Goal: Task Accomplishment & Management: Manage account settings

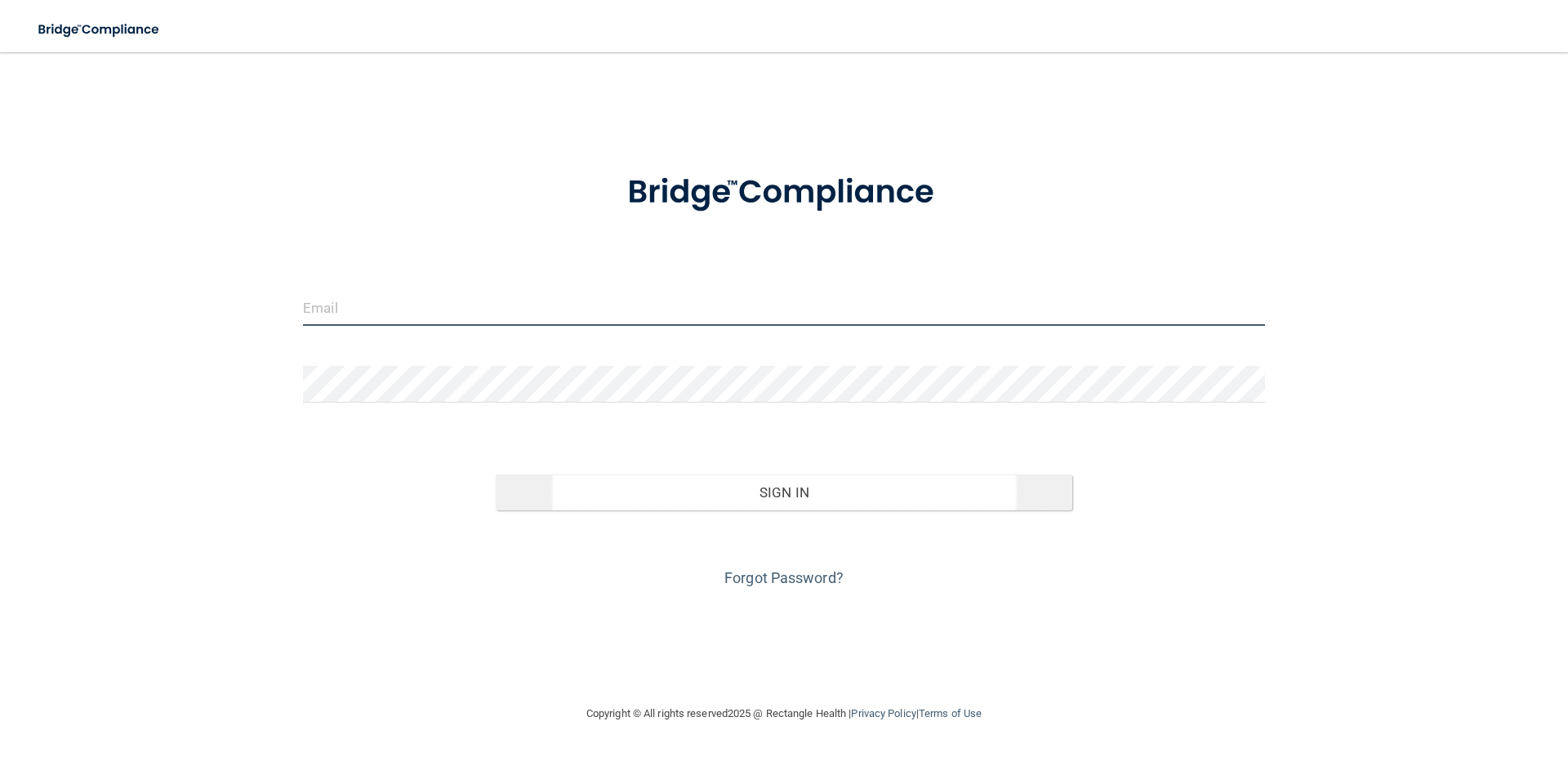
type input "[EMAIL_ADDRESS][DOMAIN_NAME]"
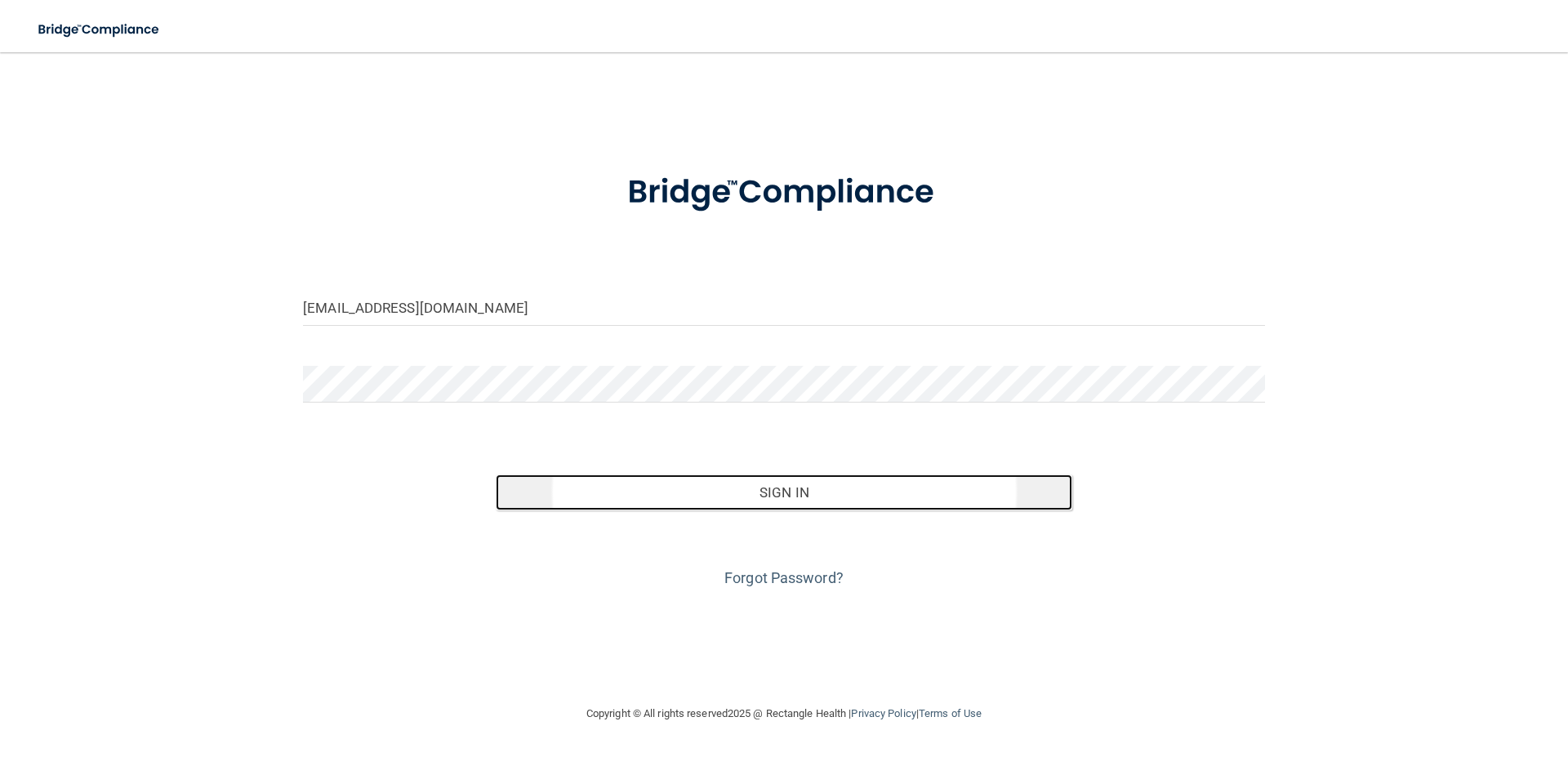
click at [791, 502] on button "Sign In" at bounding box center [784, 493] width 577 height 36
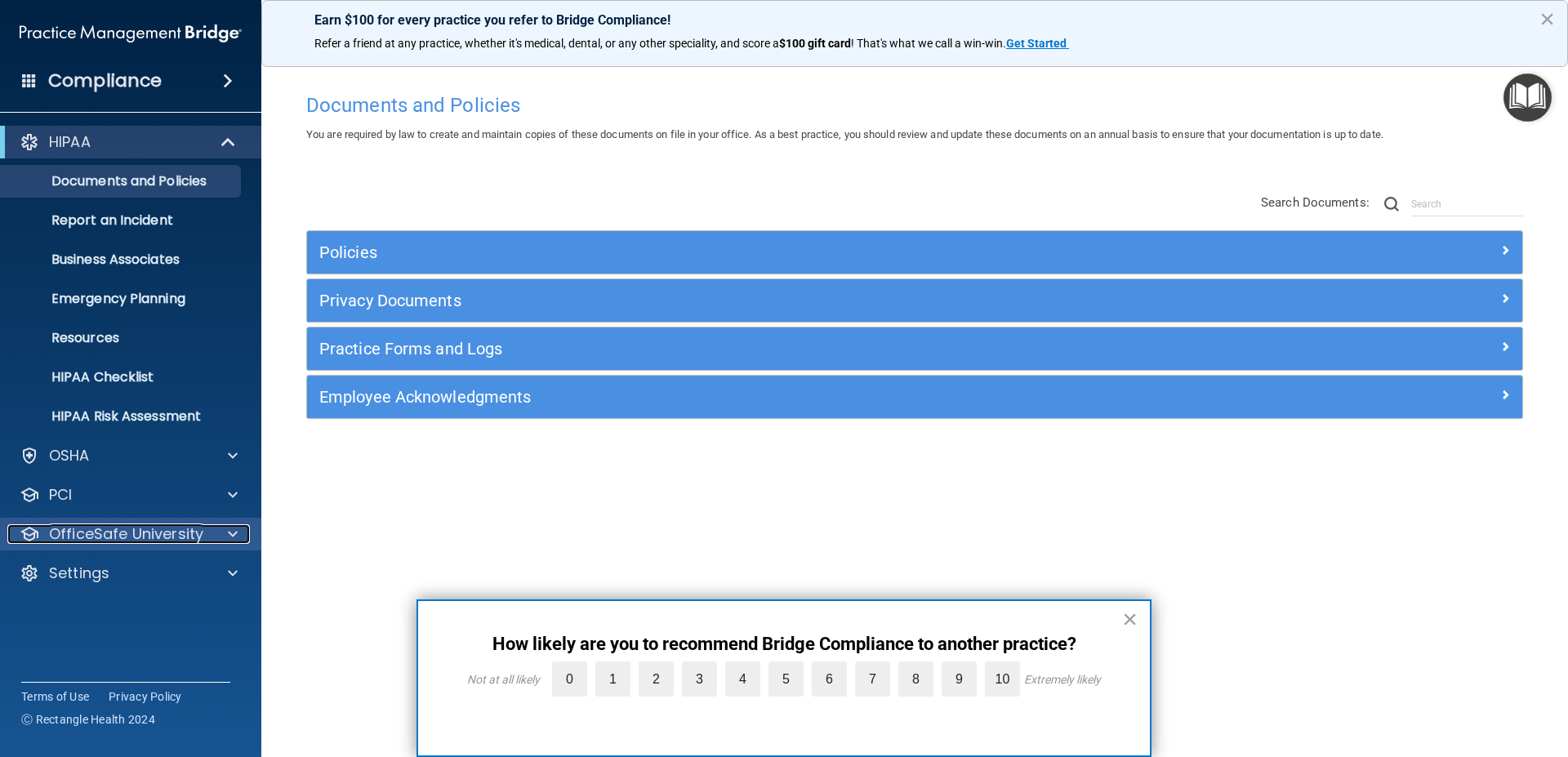
click at [228, 530] on span at bounding box center [233, 534] width 10 height 20
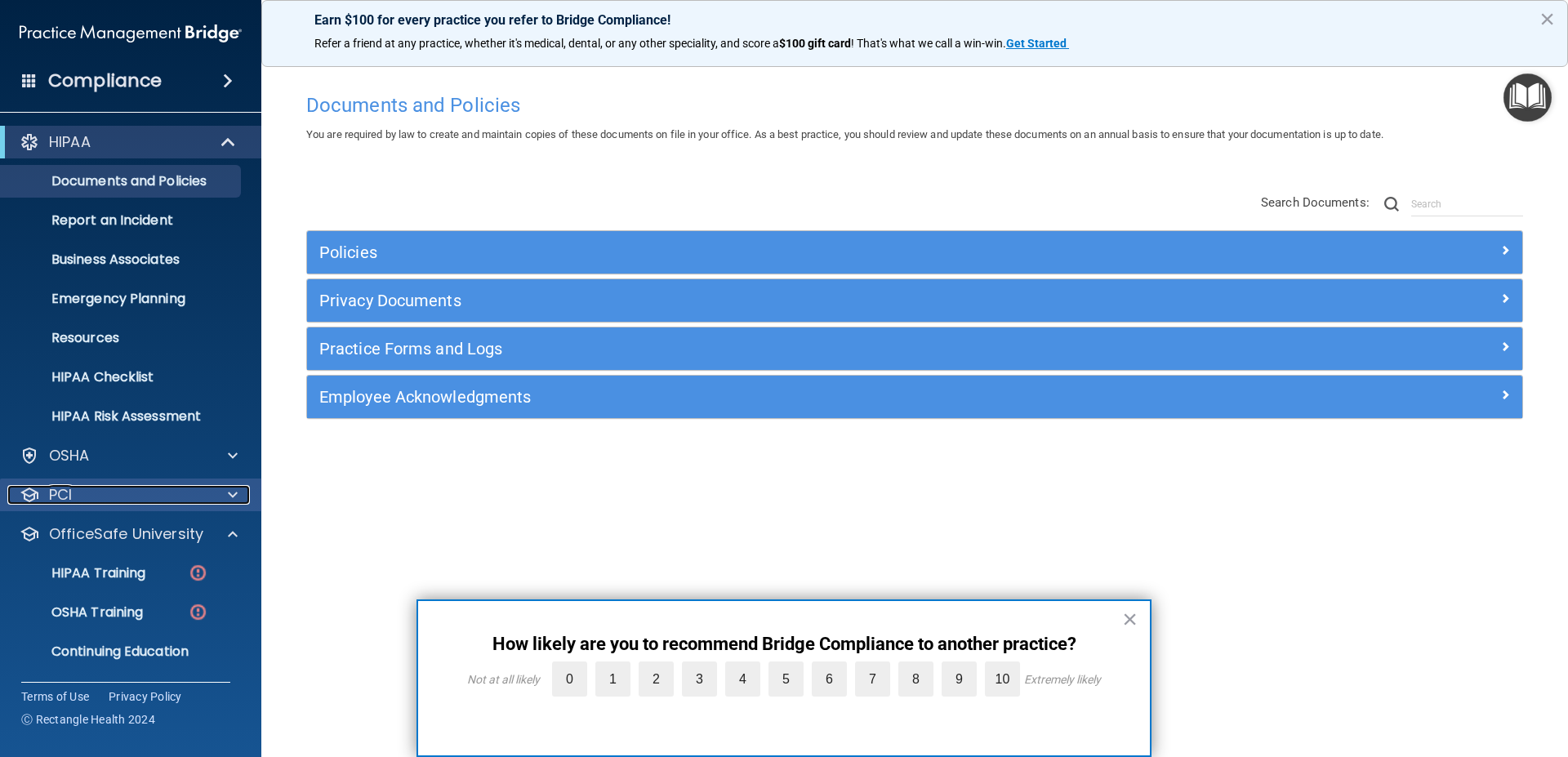
click at [229, 490] on span at bounding box center [233, 495] width 10 height 20
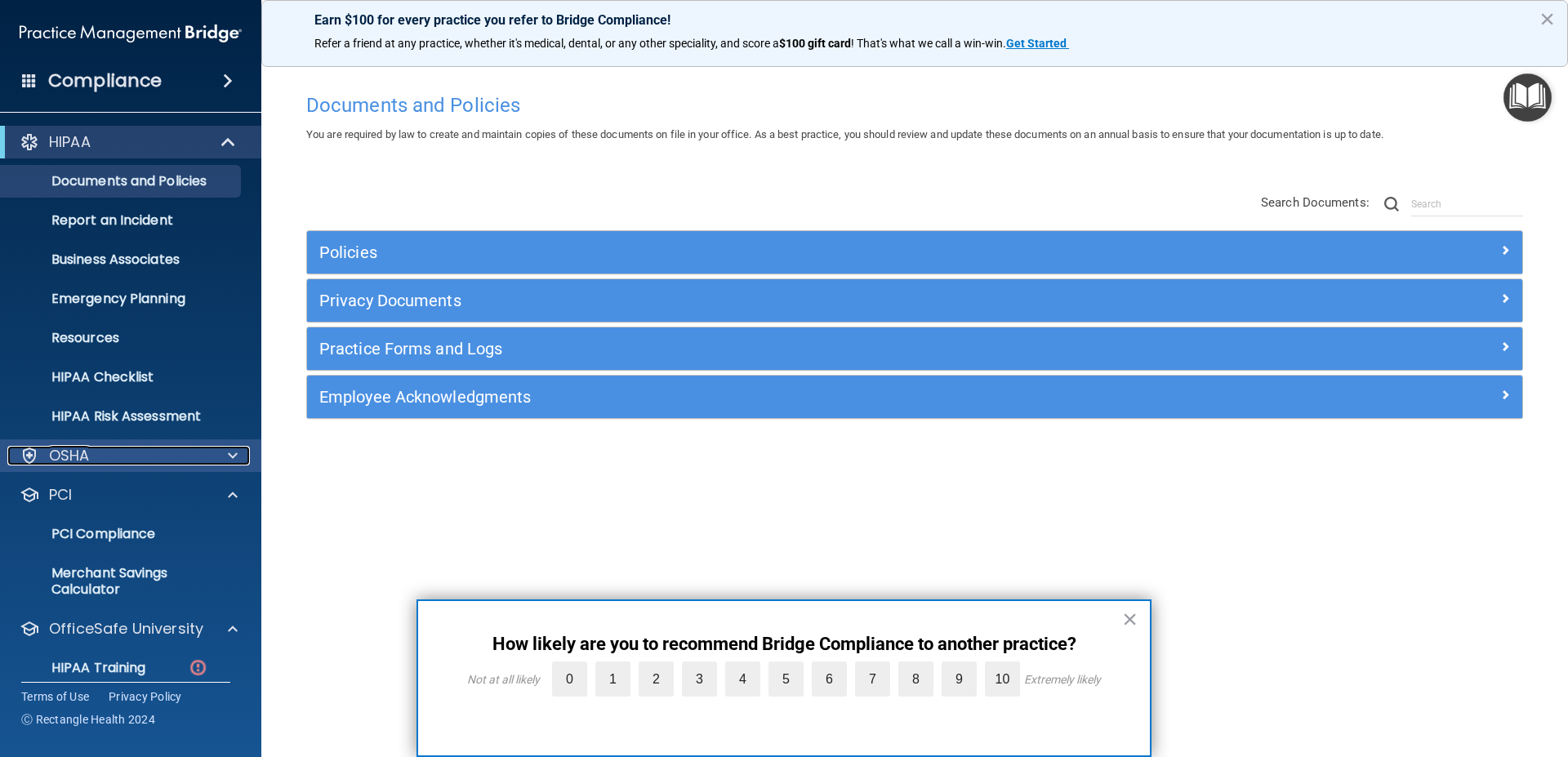
click at [232, 449] on span at bounding box center [233, 456] width 10 height 20
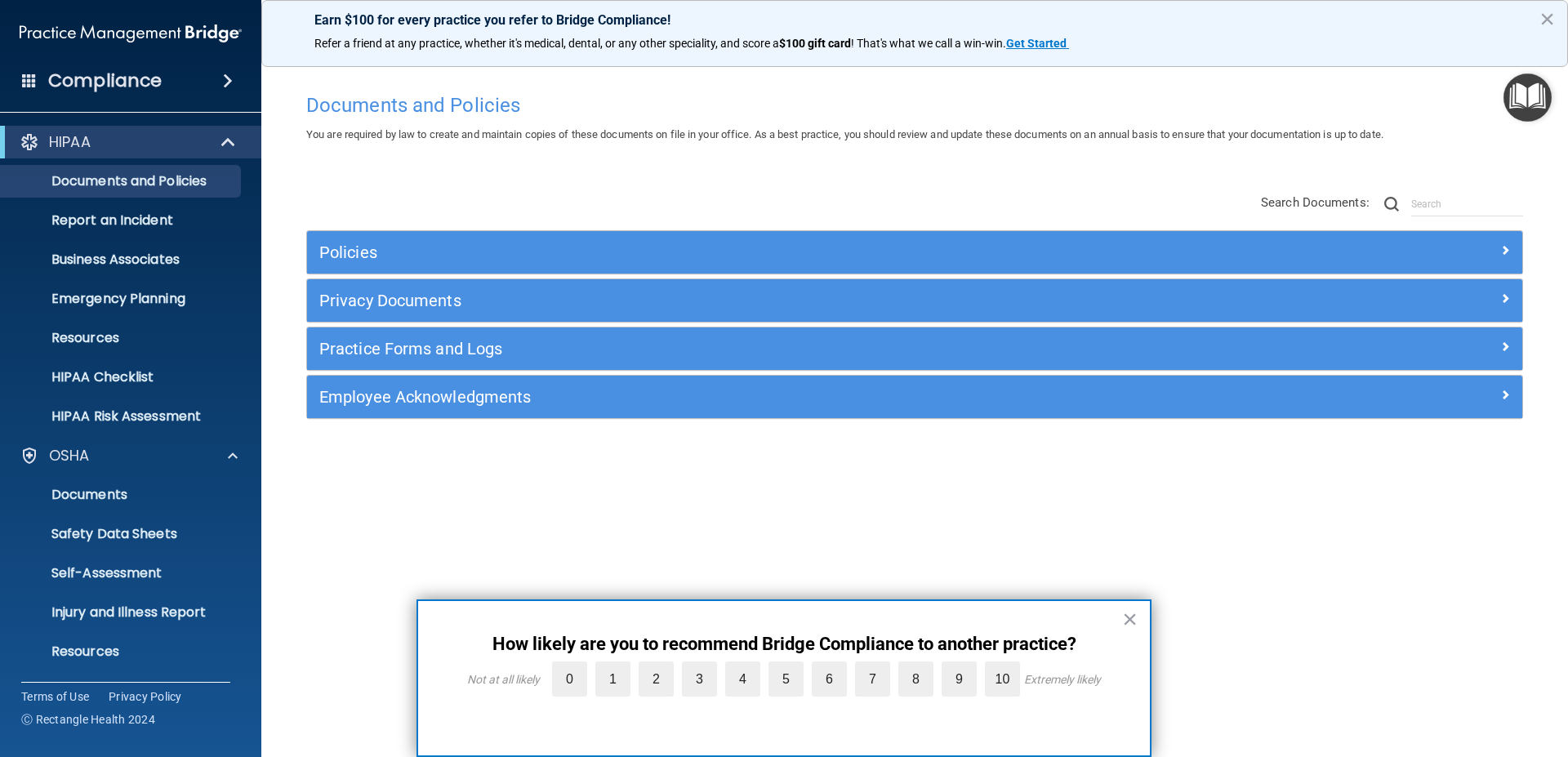
click at [228, 78] on span at bounding box center [227, 81] width 10 height 20
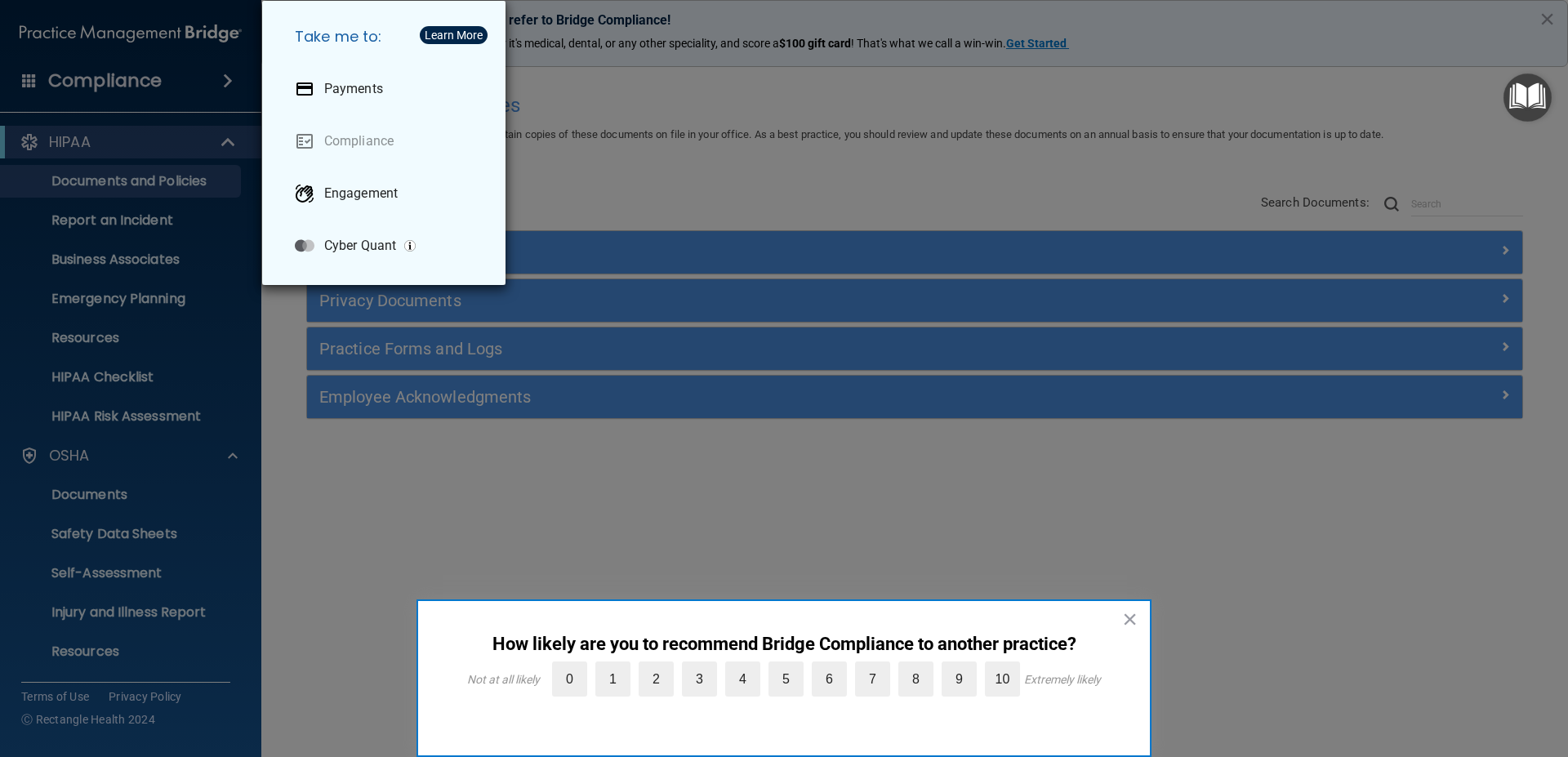
click at [228, 78] on div "Take me to: Payments Compliance Engagement Cyber Quant" at bounding box center [784, 378] width 1568 height 757
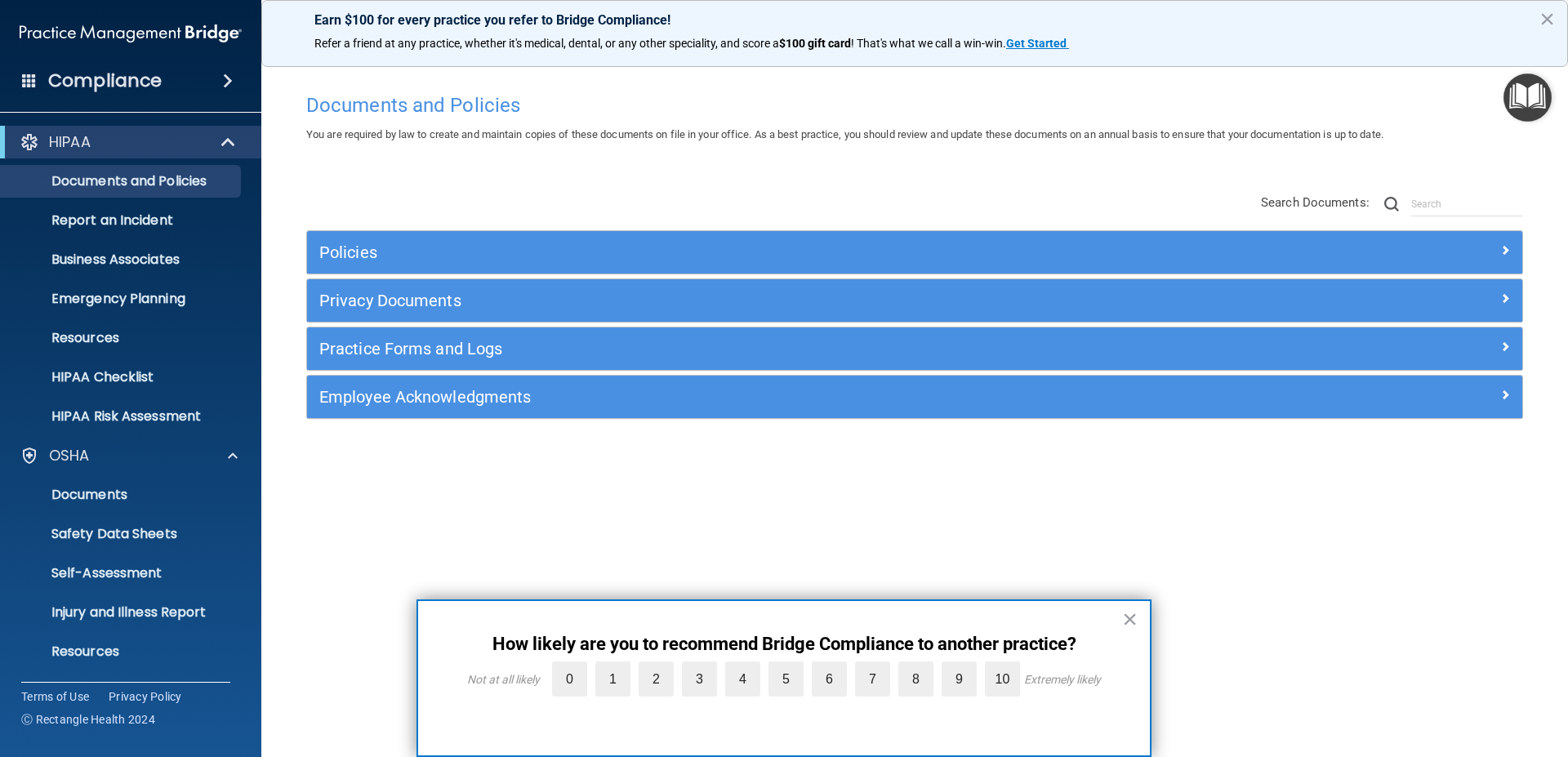
click at [24, 72] on span at bounding box center [29, 79] width 14 height 14
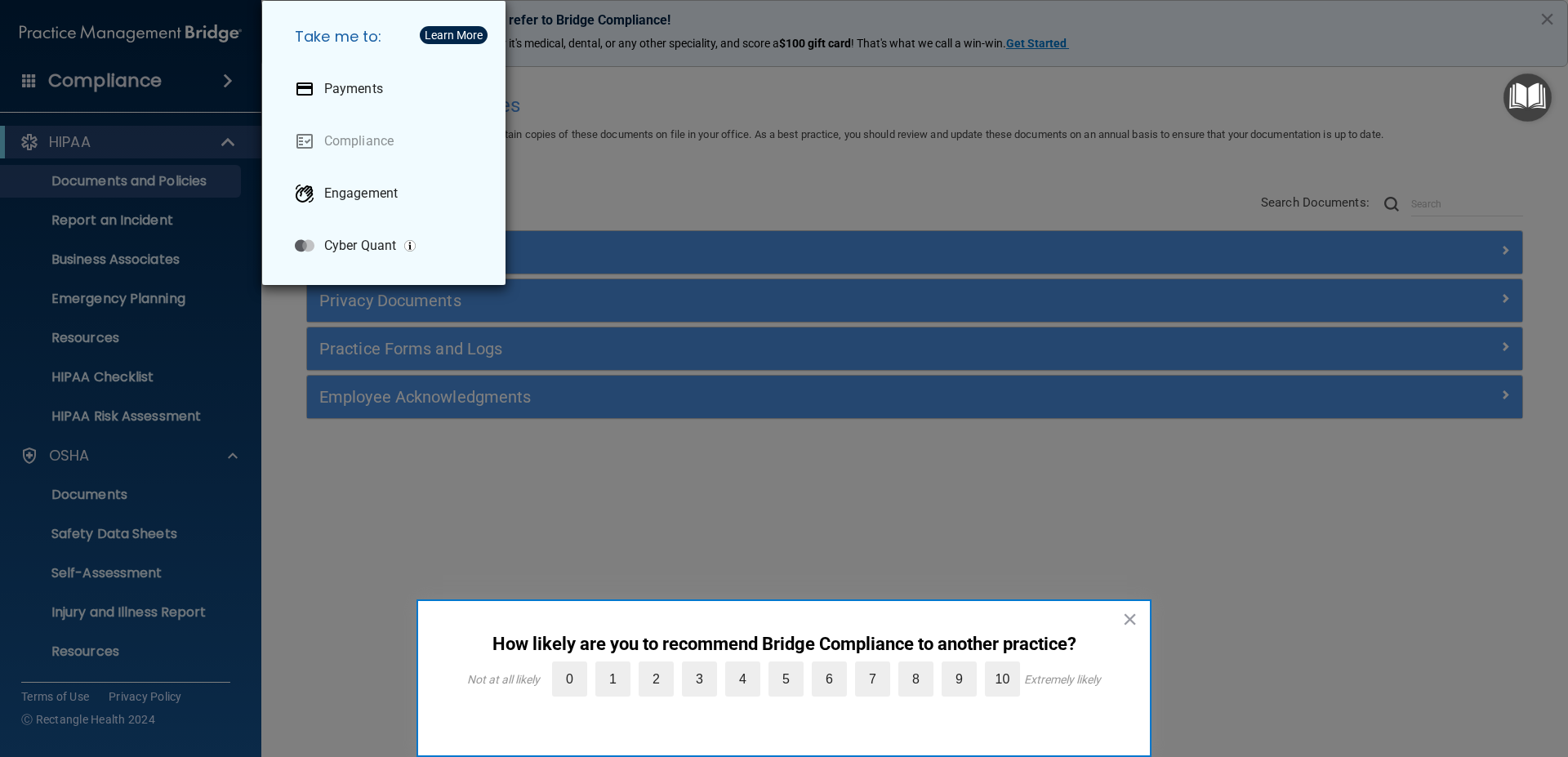
click at [24, 77] on div "Take me to: Payments Compliance Engagement Cyber Quant" at bounding box center [784, 378] width 1568 height 757
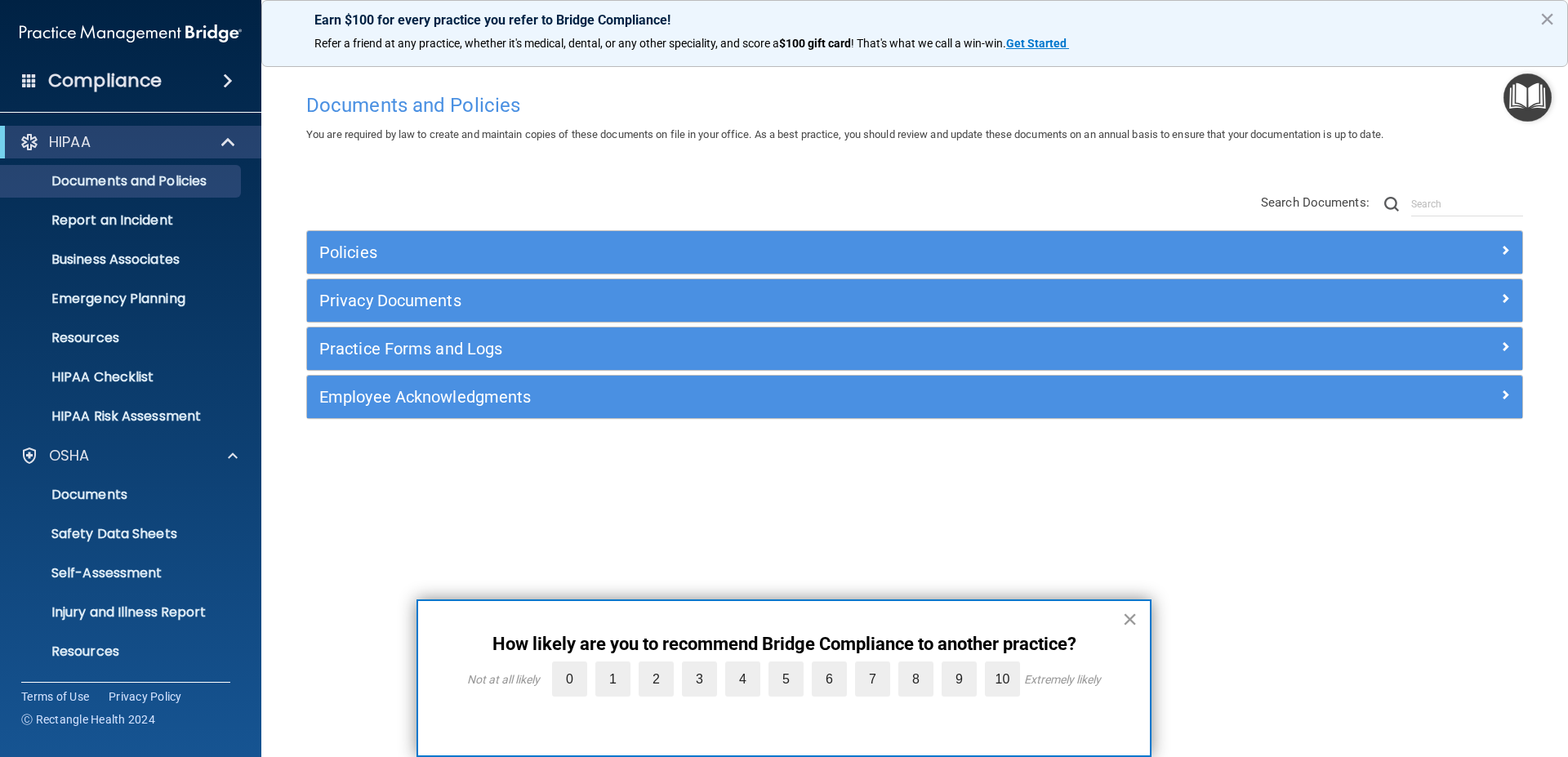
click at [1131, 621] on button "×" at bounding box center [1130, 618] width 15 height 26
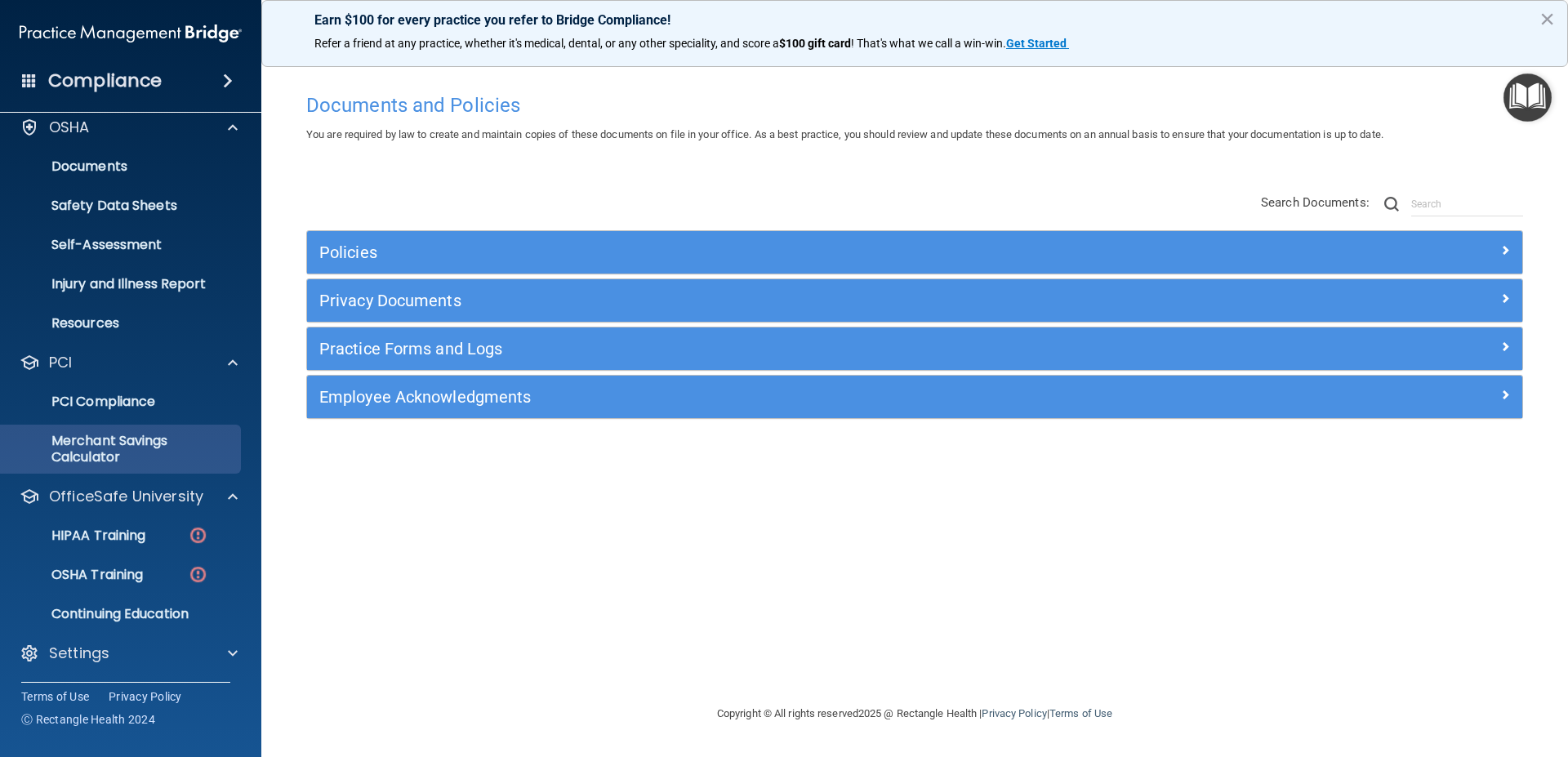
scroll to position [329, 0]
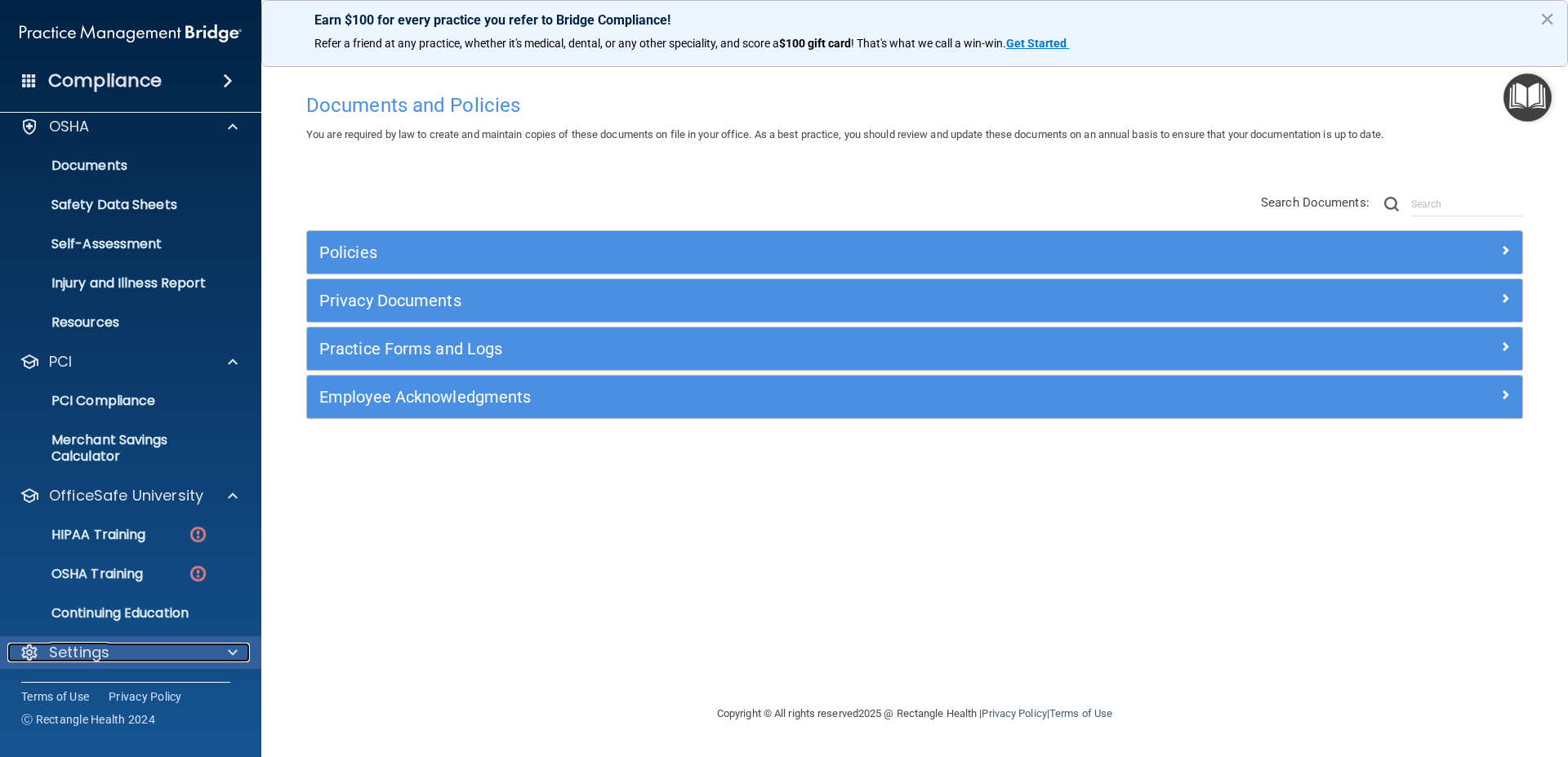
click at [234, 650] on span at bounding box center [233, 652] width 10 height 20
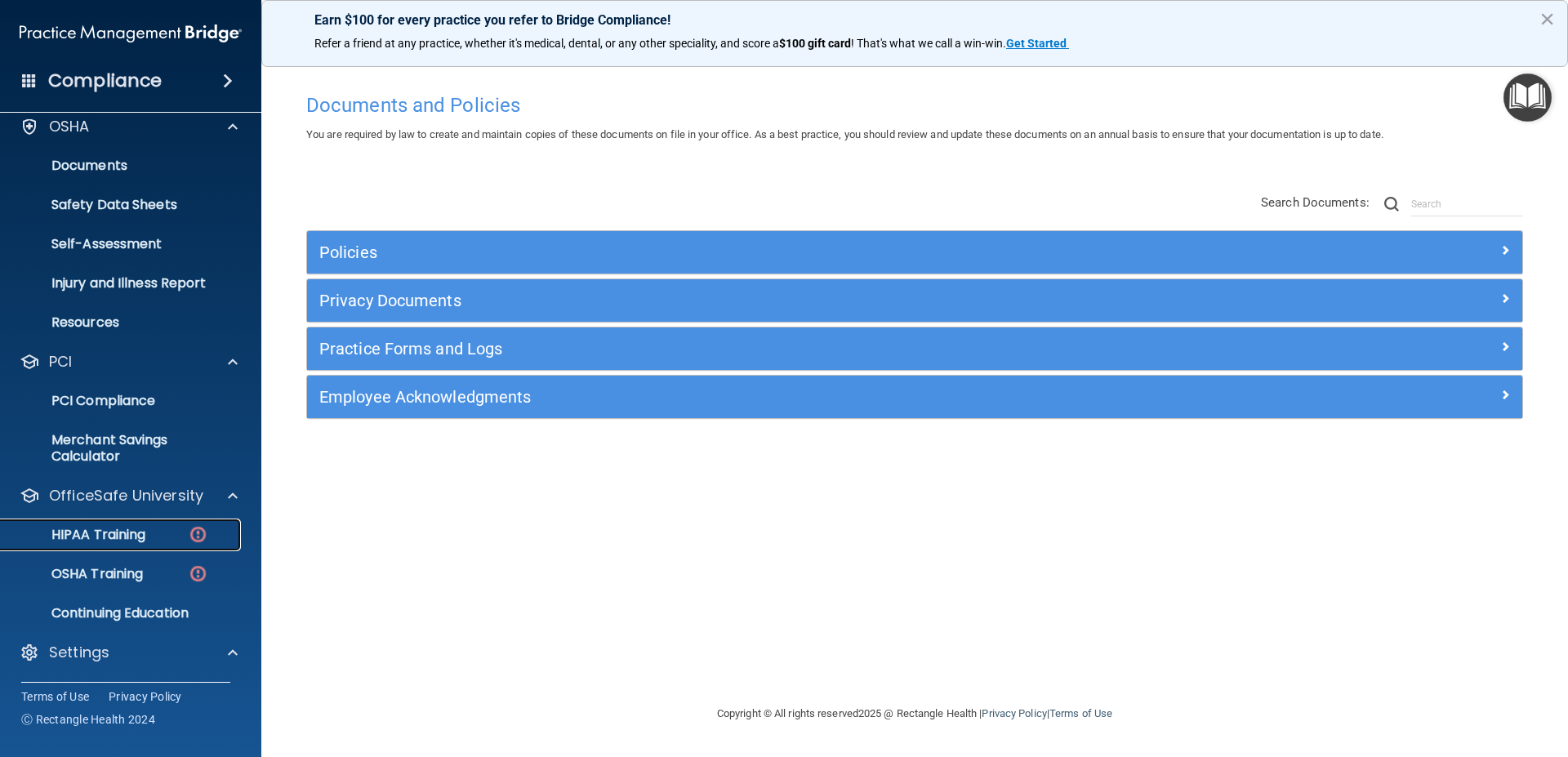
click at [196, 532] on img at bounding box center [198, 534] width 20 height 20
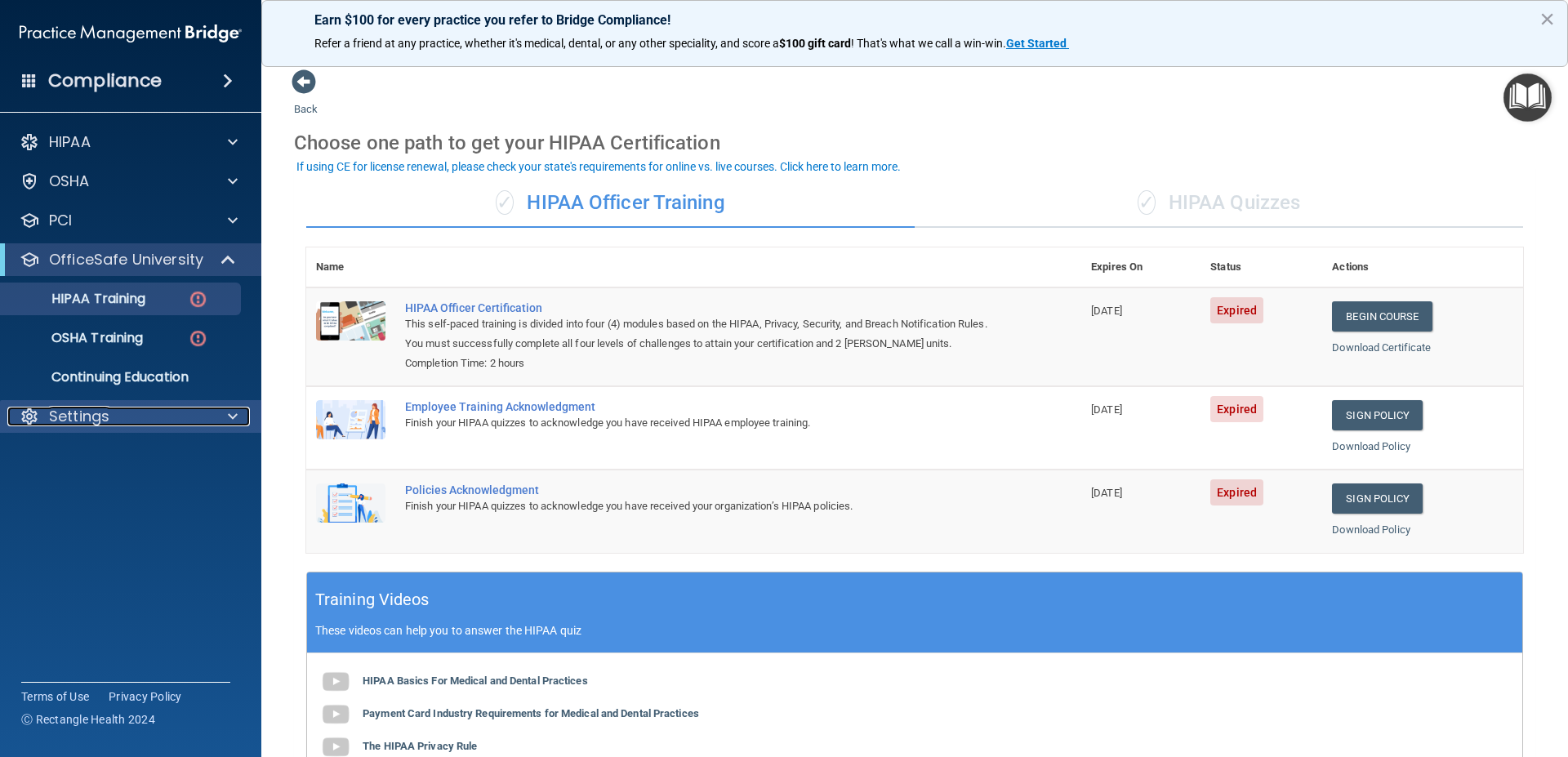
click at [234, 416] on span at bounding box center [233, 417] width 10 height 20
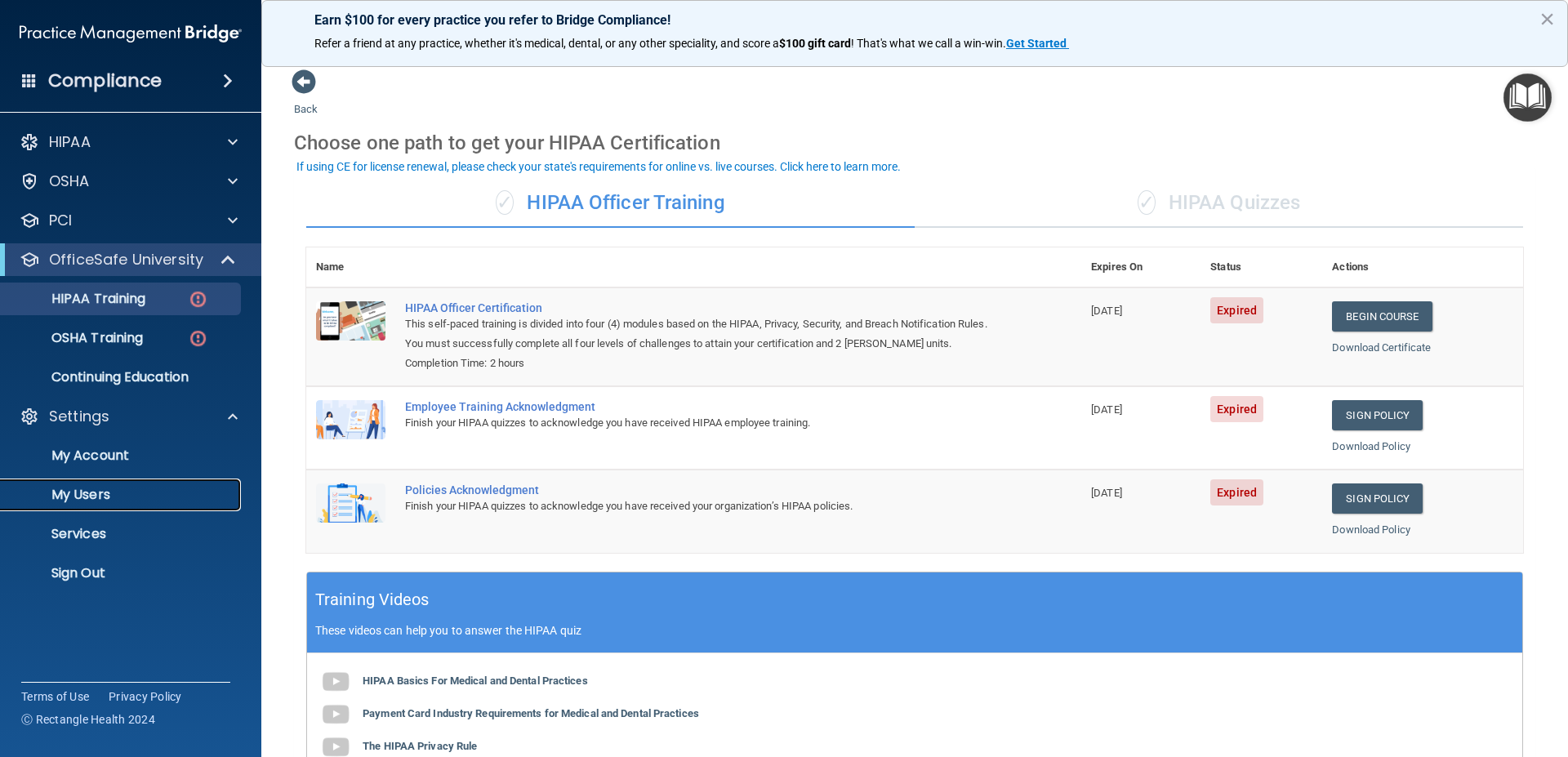
click at [94, 495] on p "My Users" at bounding box center [122, 495] width 223 height 16
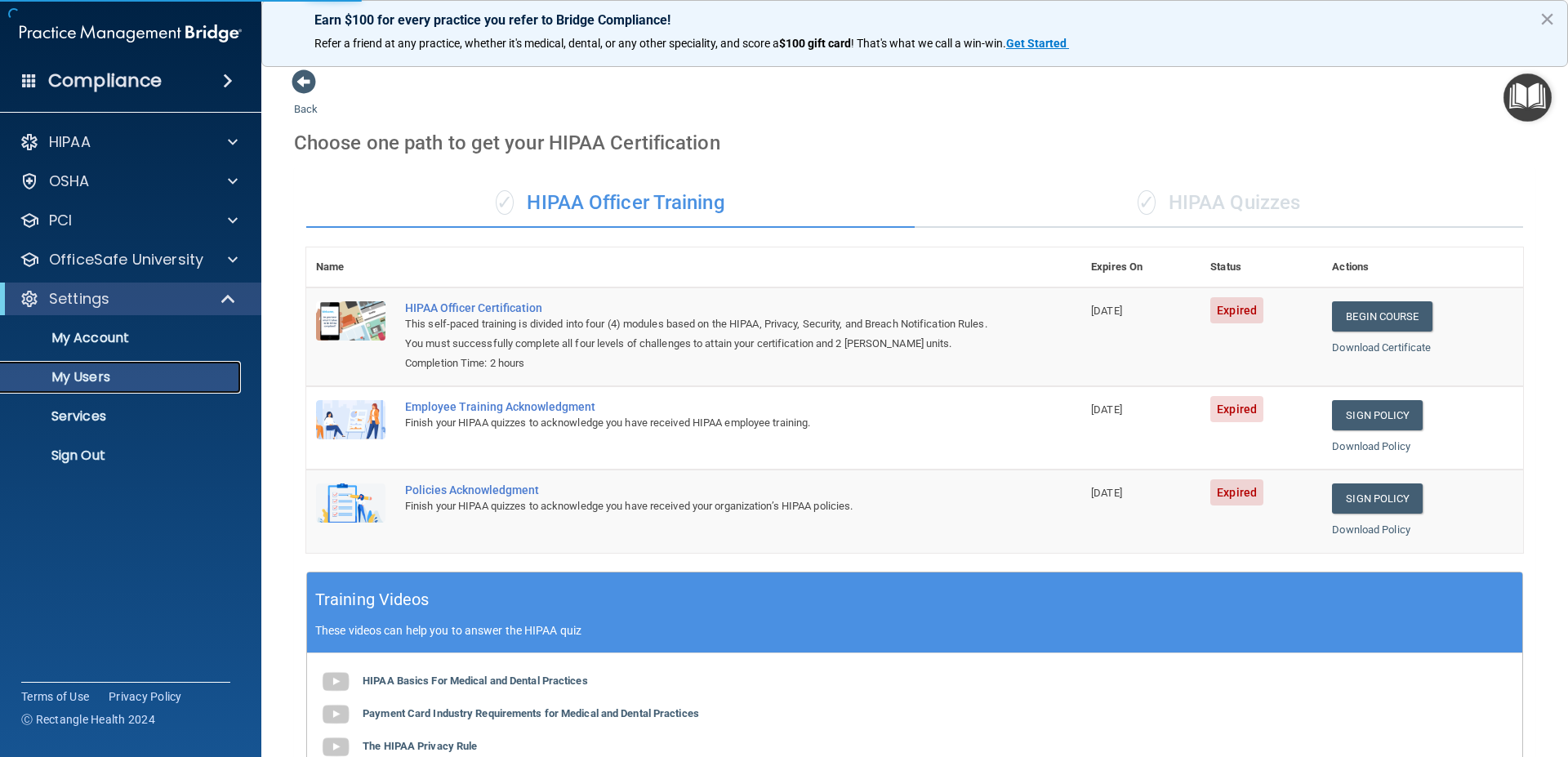
select select "20"
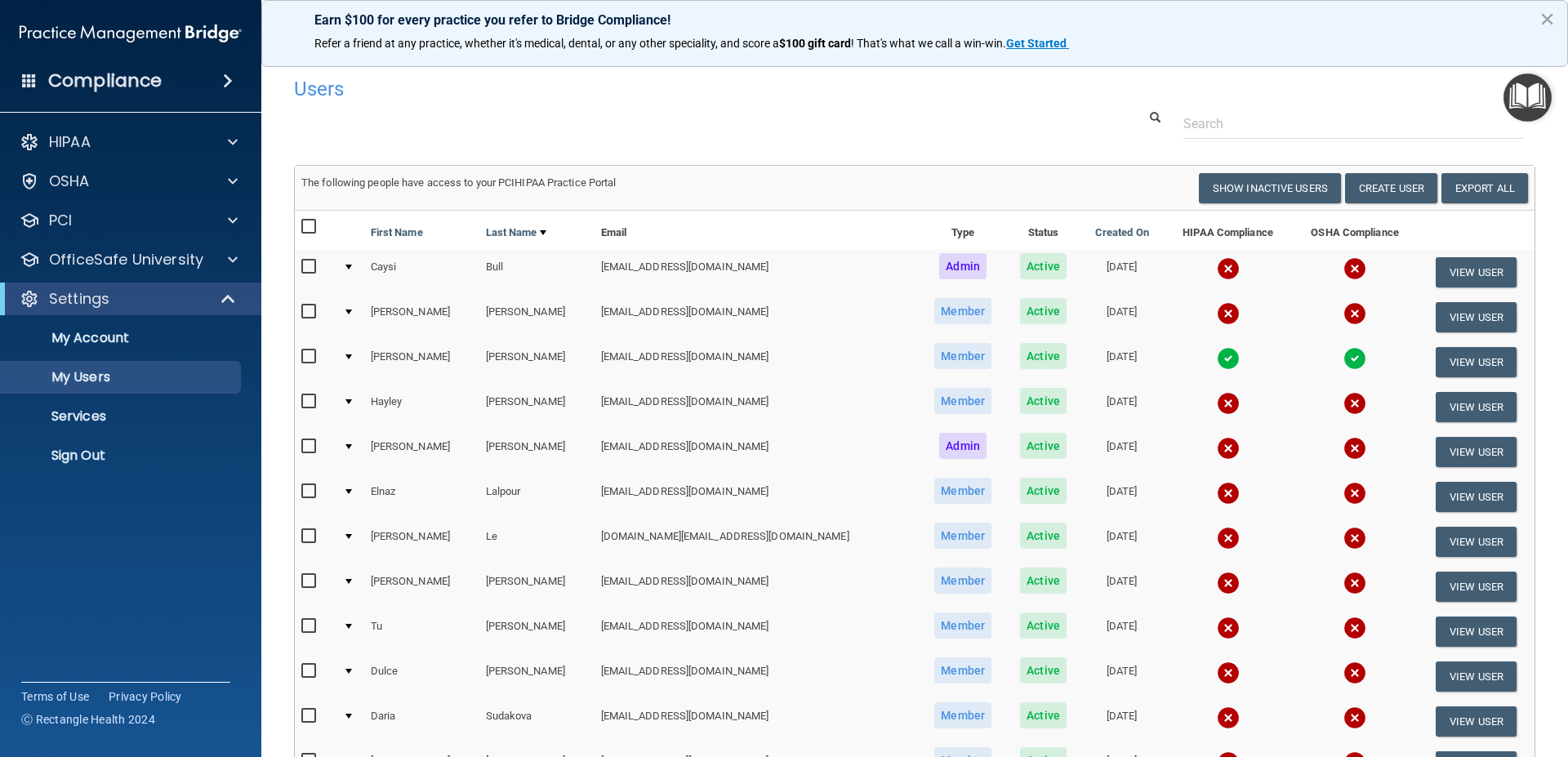
click at [308, 228] on input "checkbox" at bounding box center [311, 227] width 19 height 13
checkbox input "true"
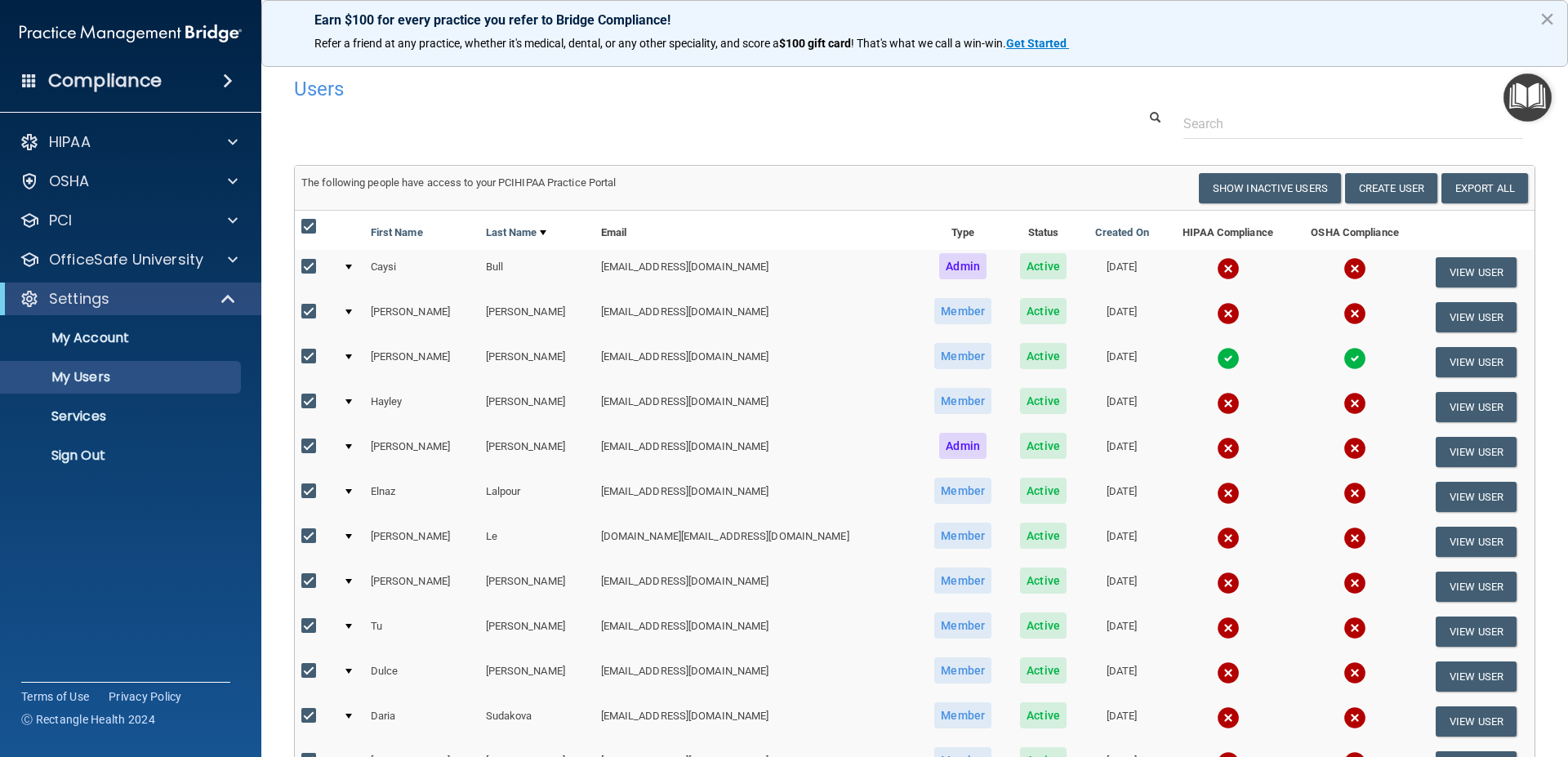
checkbox input "true"
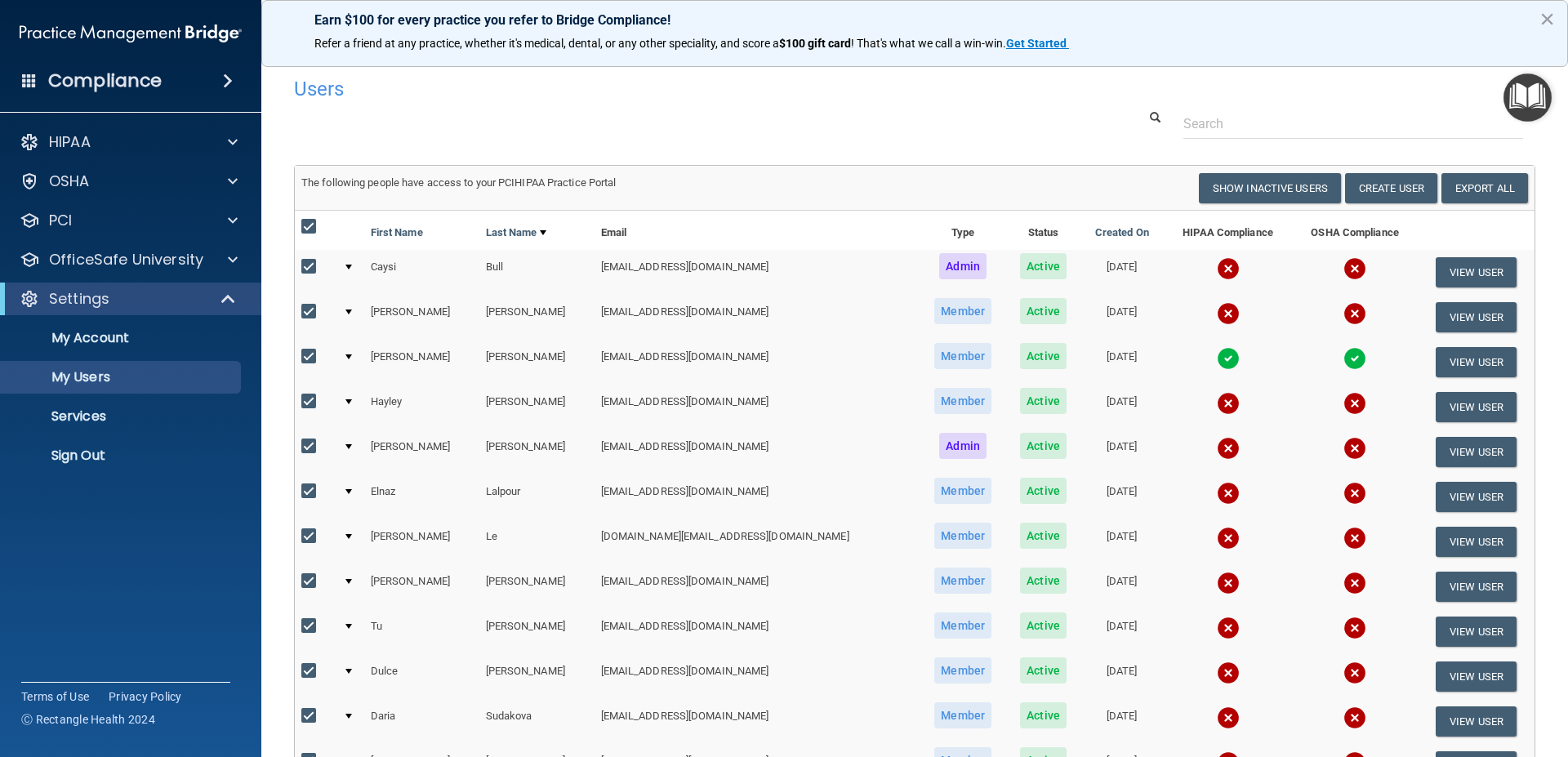
checkbox input "true"
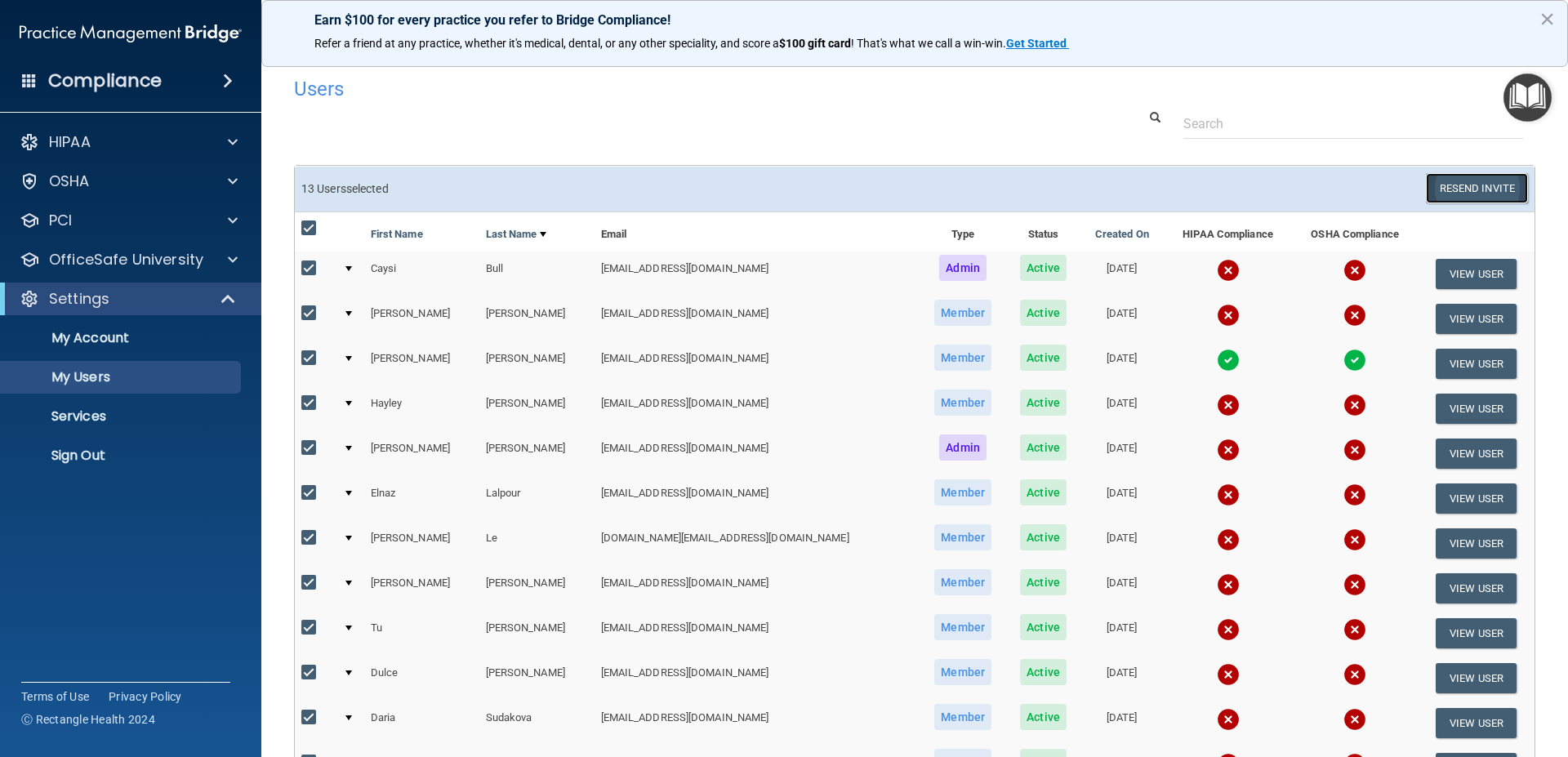
click at [1479, 189] on button "Resend Invite" at bounding box center [1476, 188] width 102 height 30
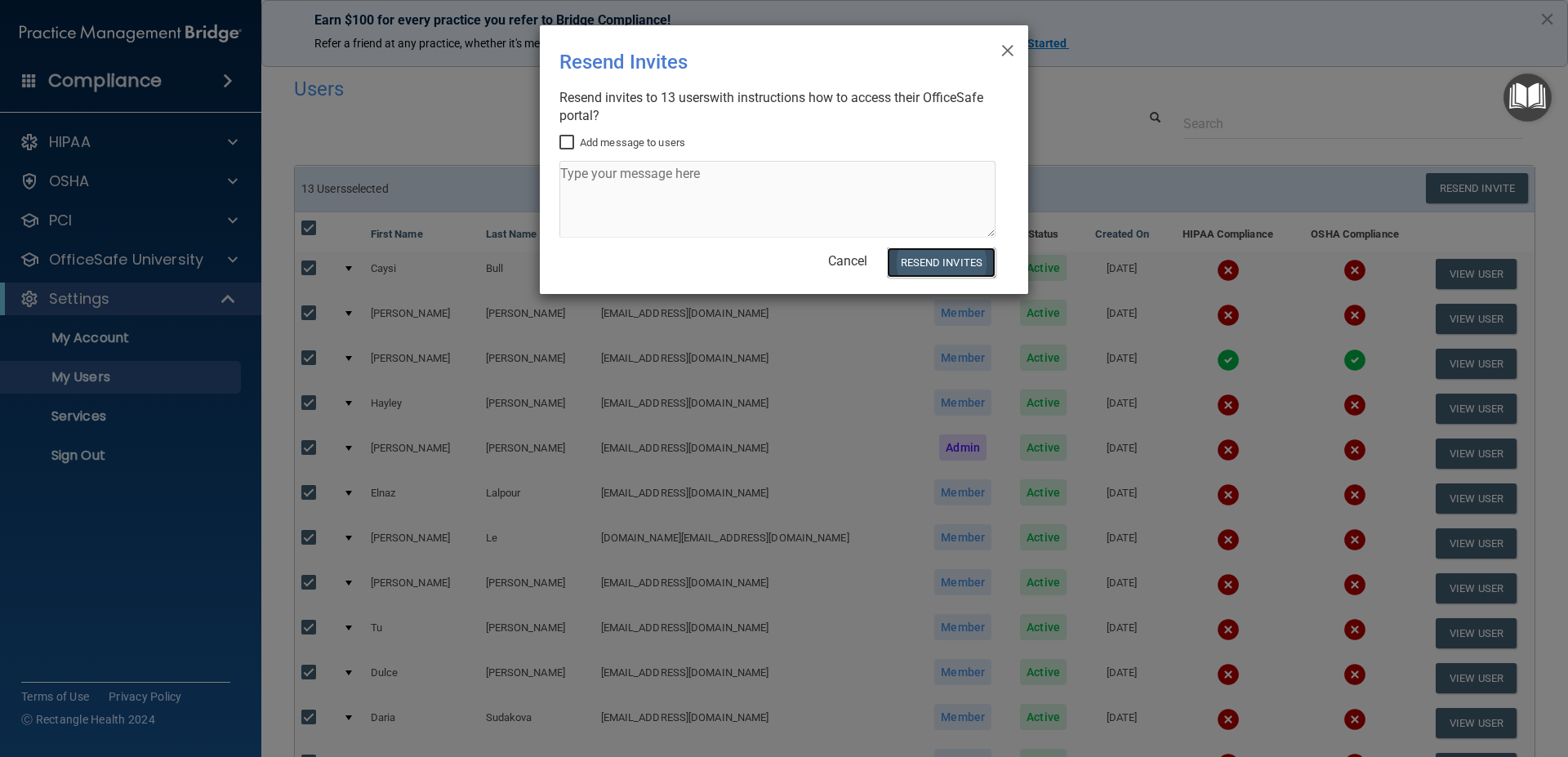
click at [953, 262] on button "Resend Invites" at bounding box center [941, 262] width 108 height 30
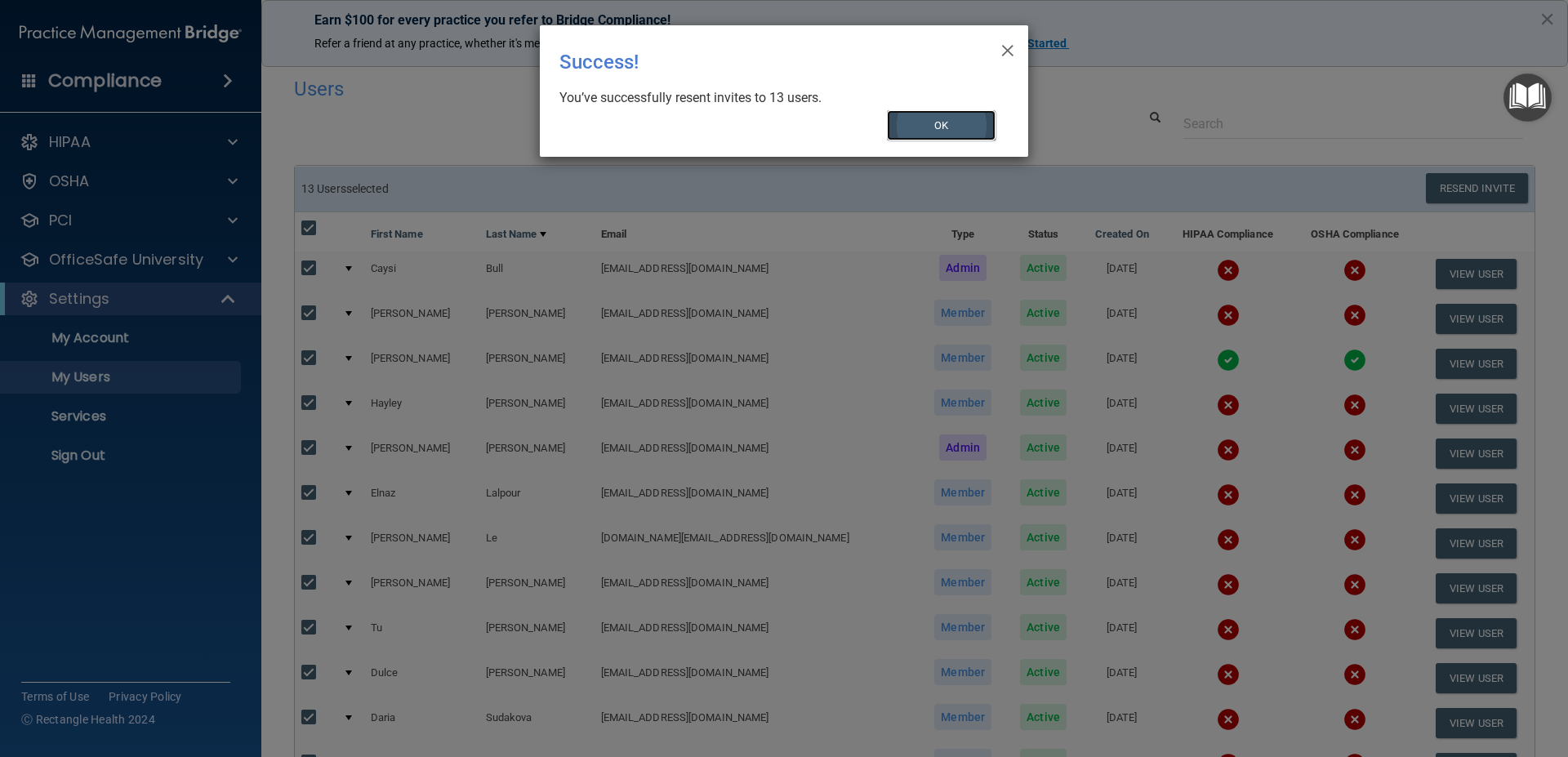
click at [949, 126] on button "OK" at bounding box center [941, 126] width 109 height 30
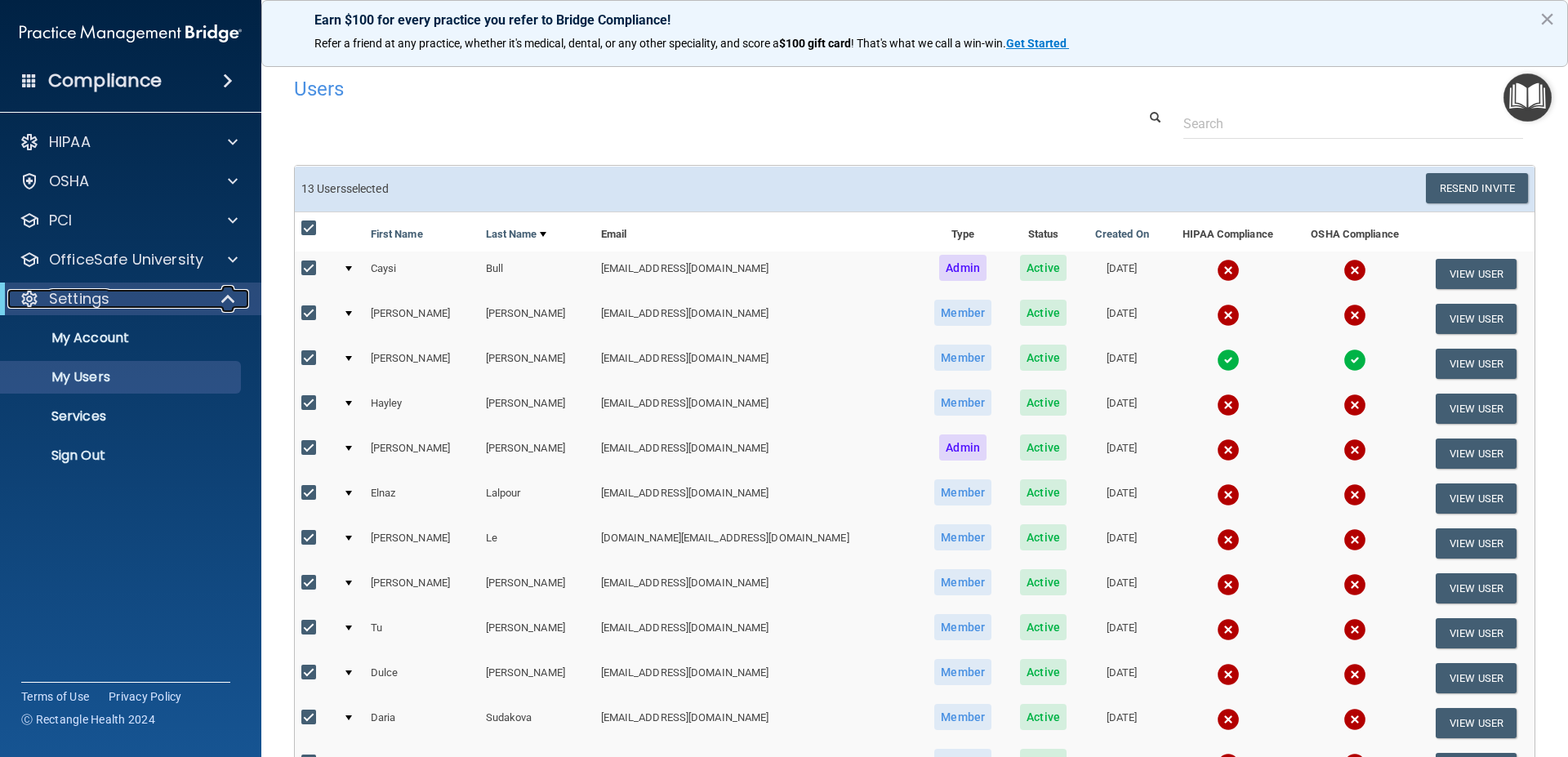
click at [229, 298] on span at bounding box center [229, 299] width 14 height 20
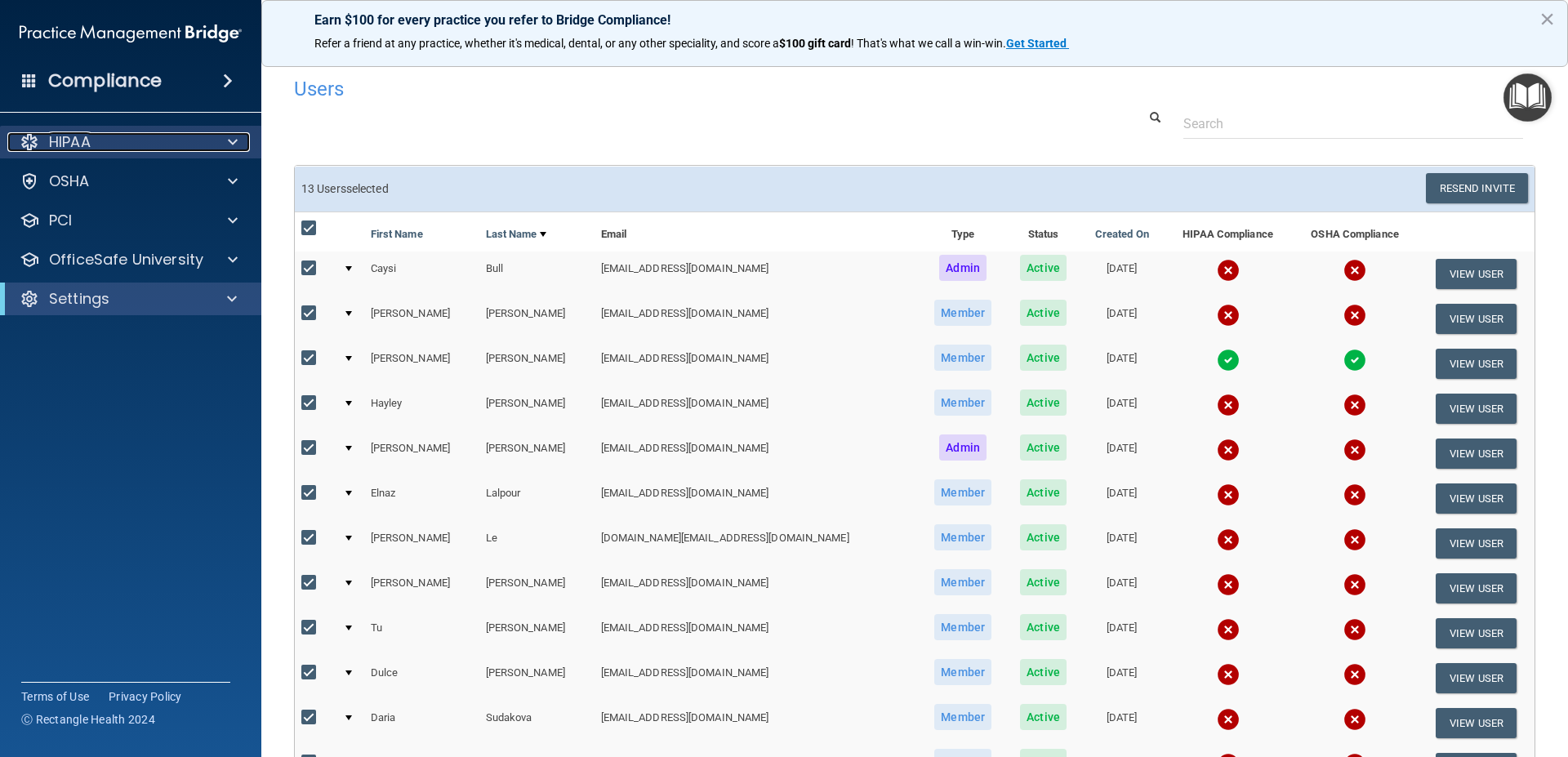
click at [234, 141] on span at bounding box center [233, 142] width 10 height 20
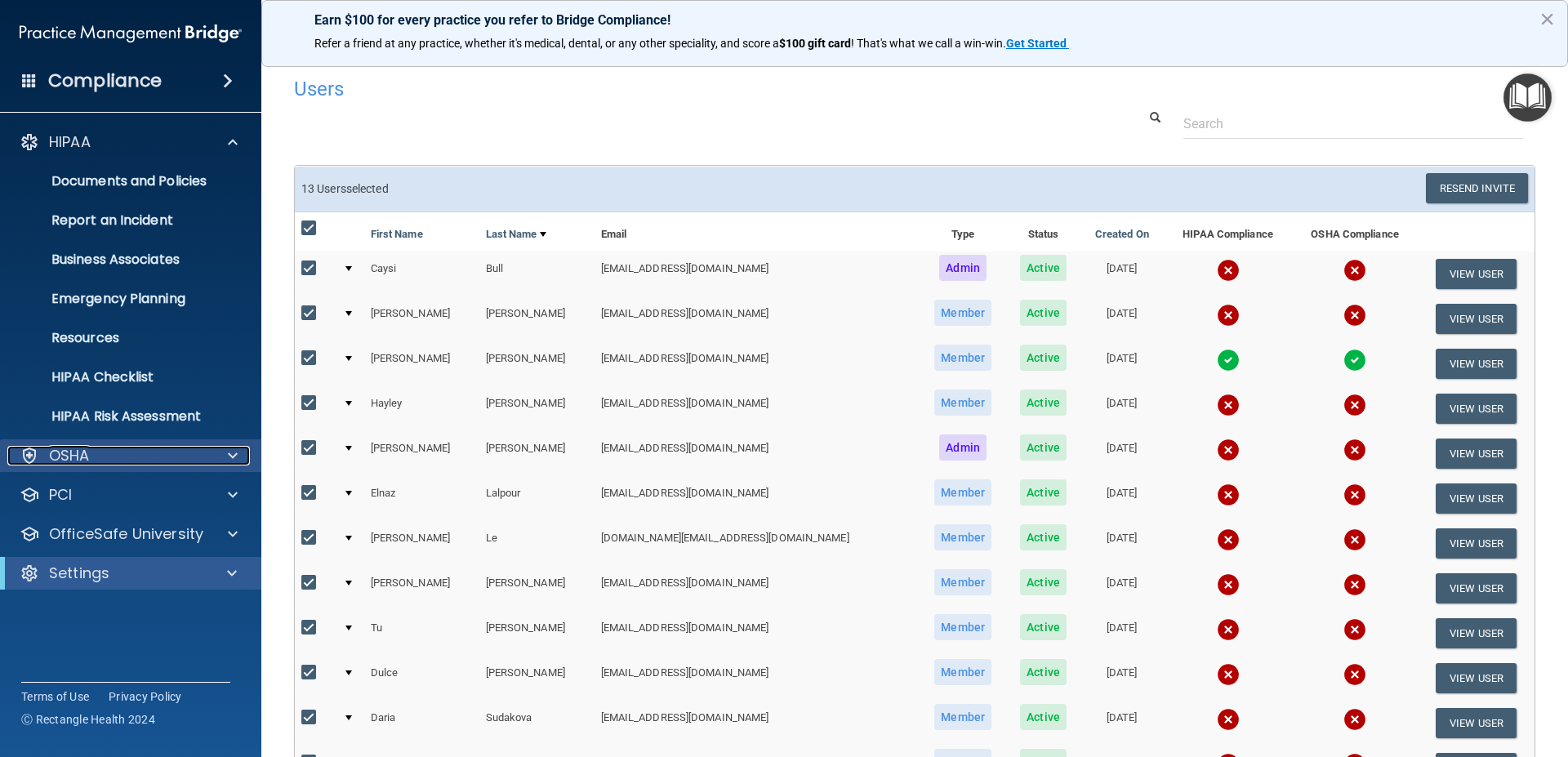
click at [228, 450] on span at bounding box center [233, 456] width 10 height 20
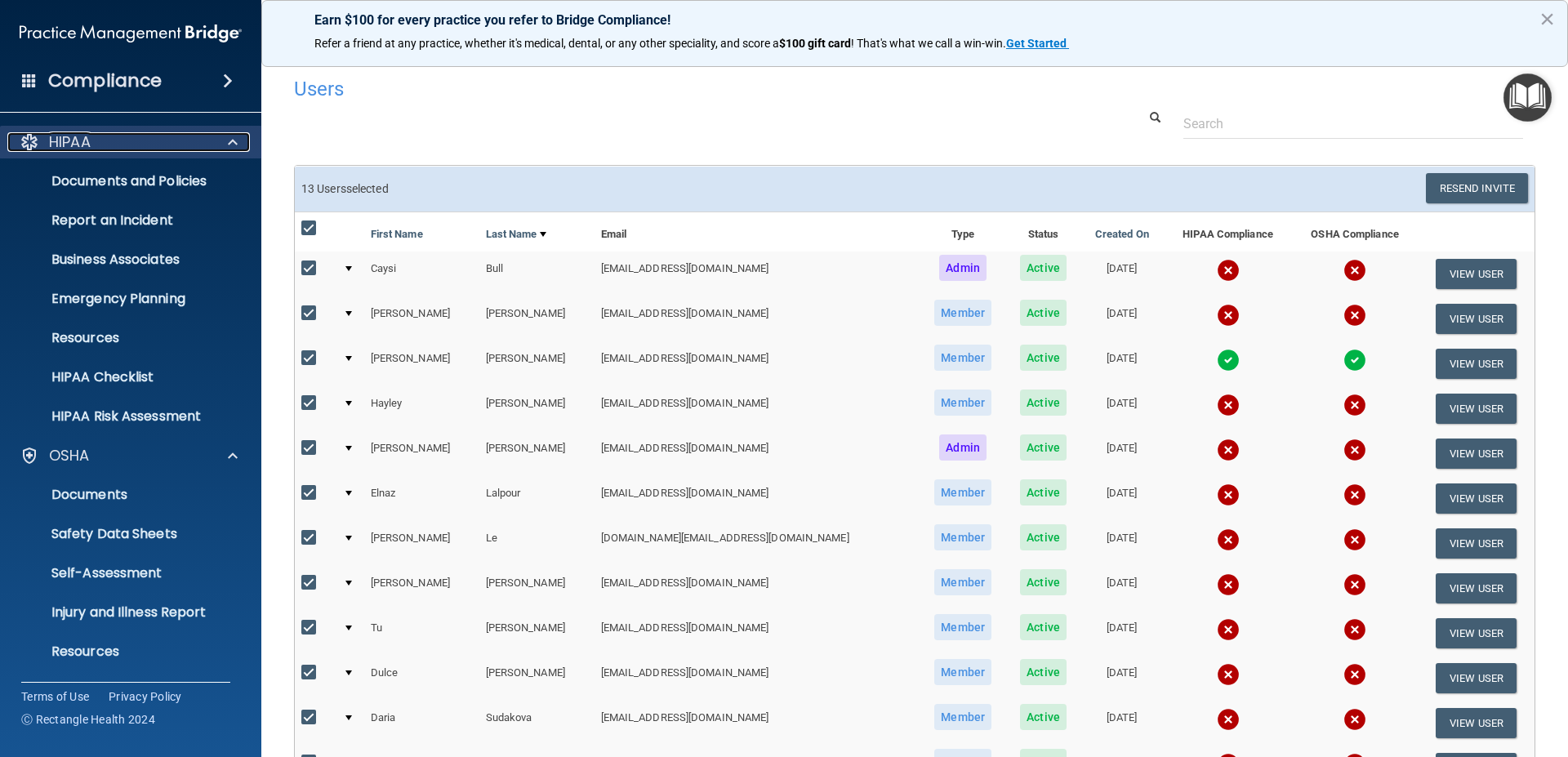
click at [232, 141] on span at bounding box center [233, 142] width 10 height 20
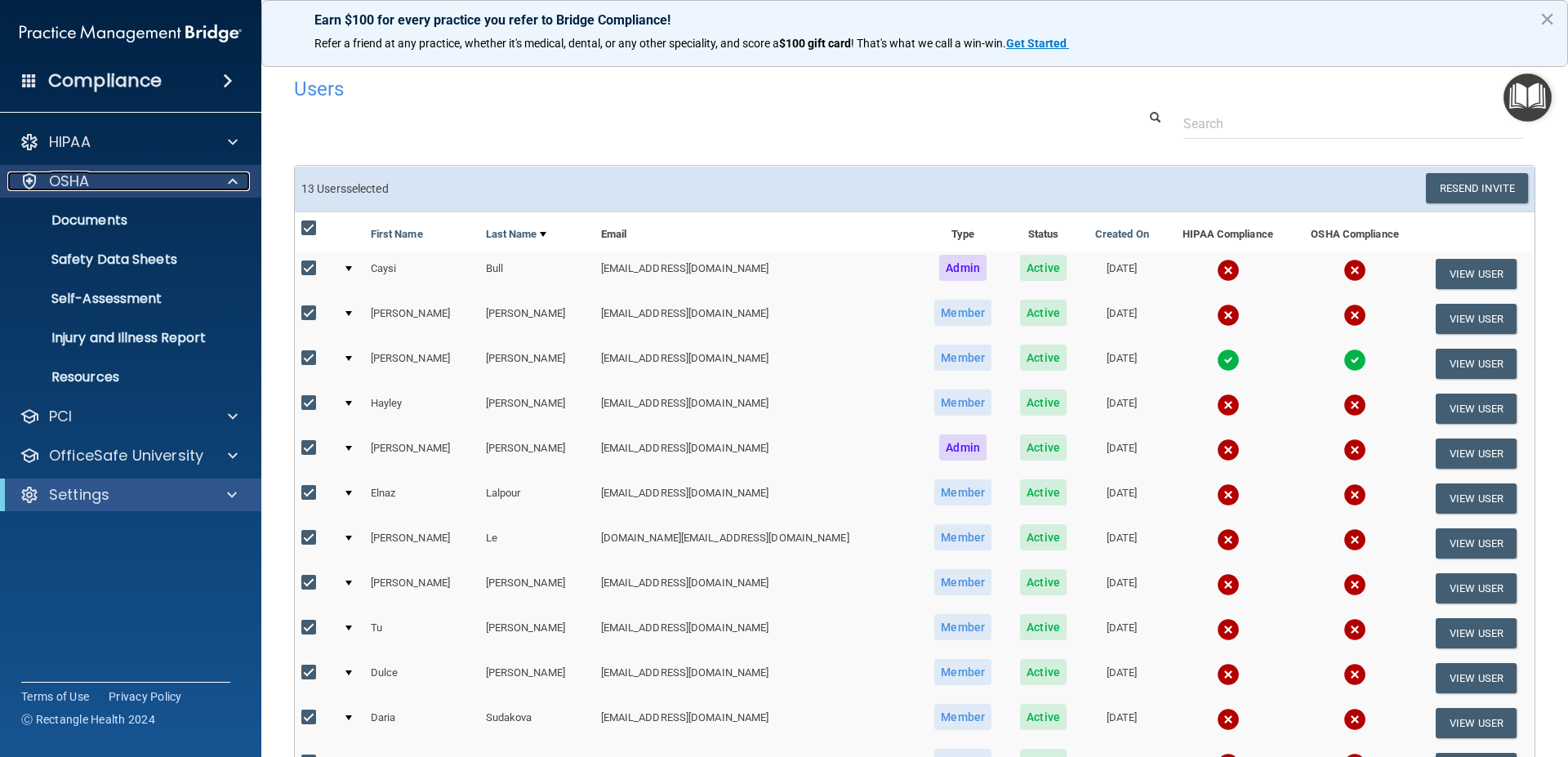
click at [234, 180] on span at bounding box center [233, 181] width 10 height 20
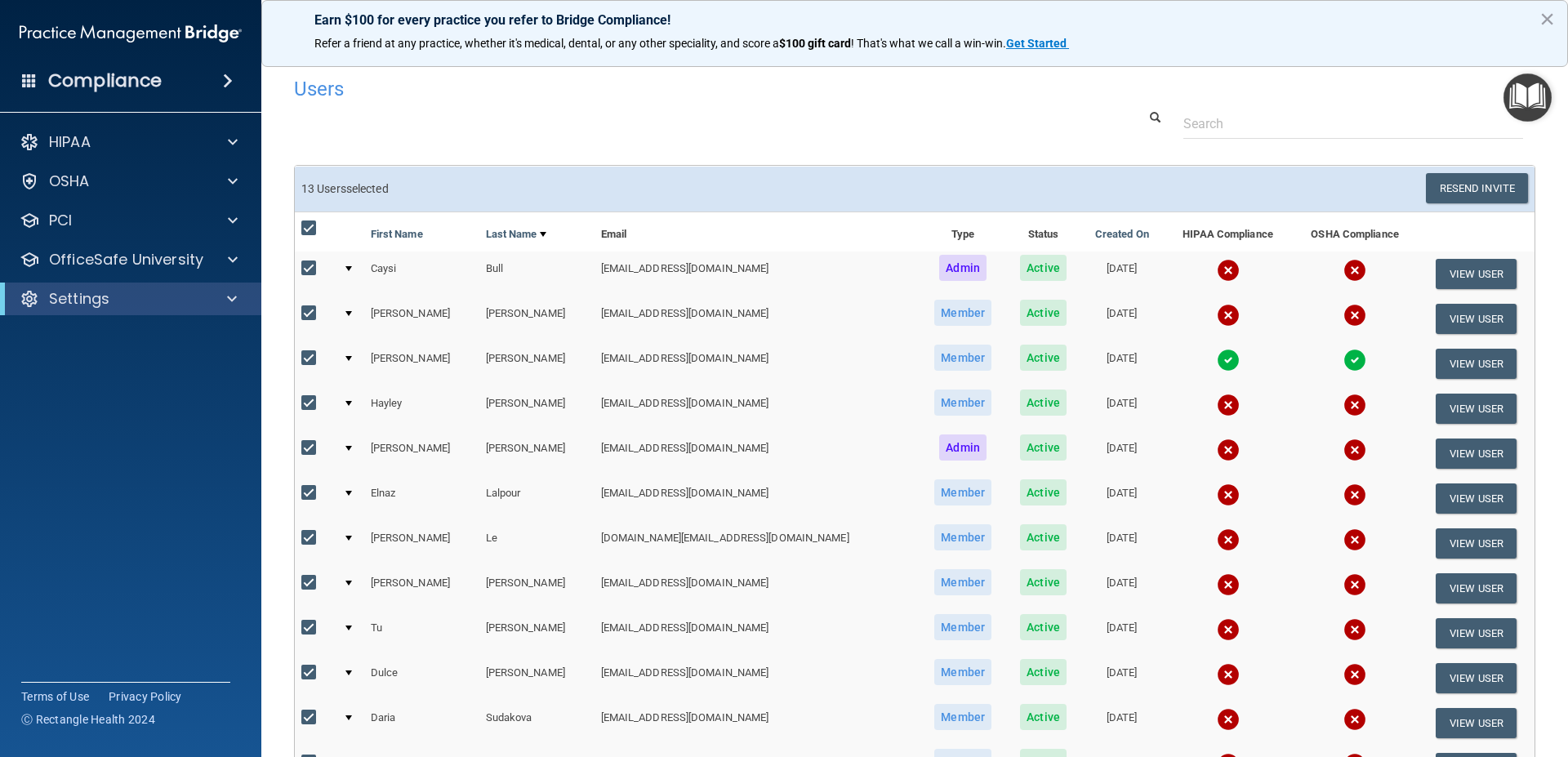
click at [228, 81] on span at bounding box center [227, 81] width 10 height 20
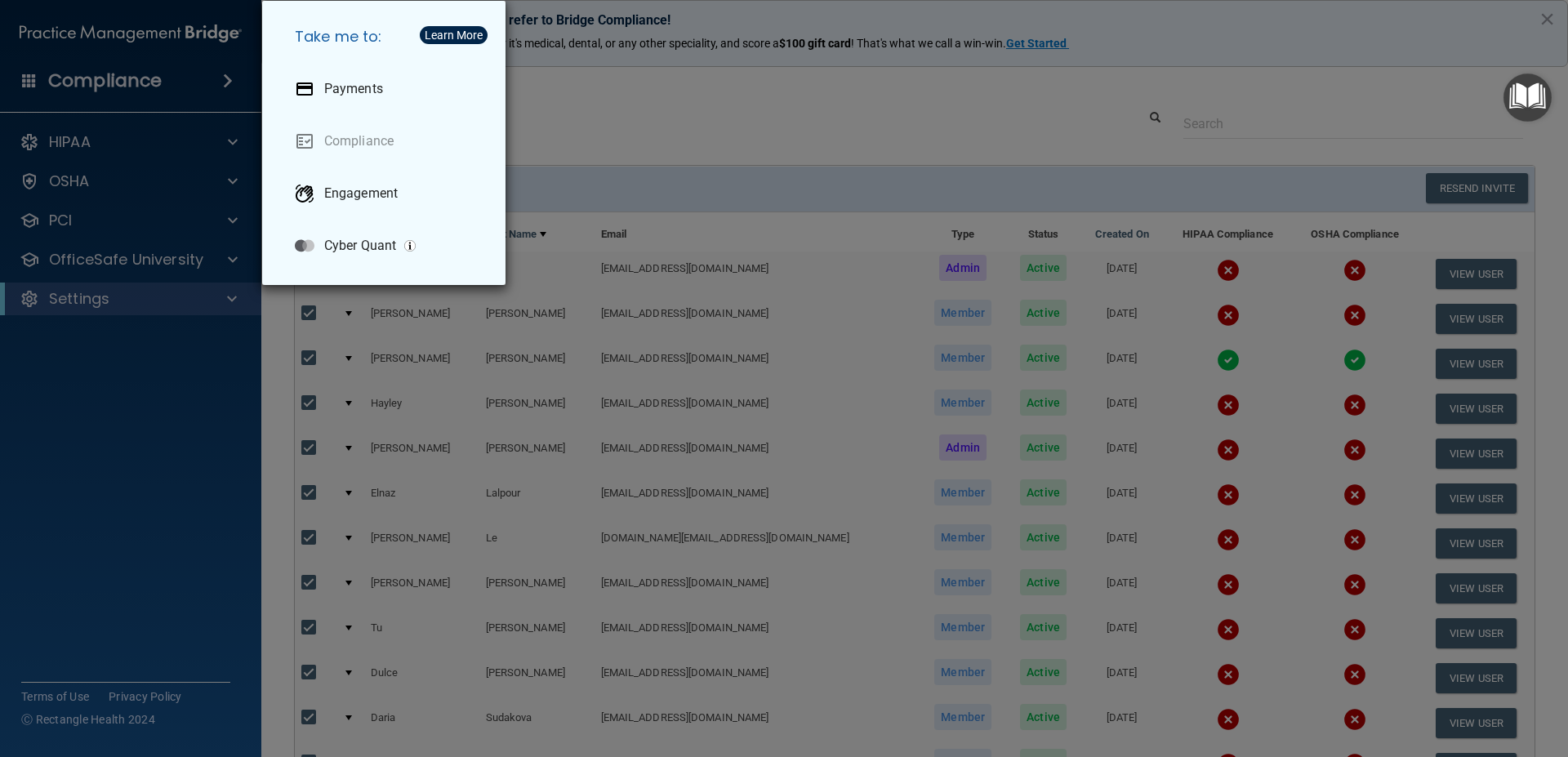
click at [228, 81] on div "Take me to: Payments Compliance Engagement Cyber Quant" at bounding box center [784, 378] width 1568 height 757
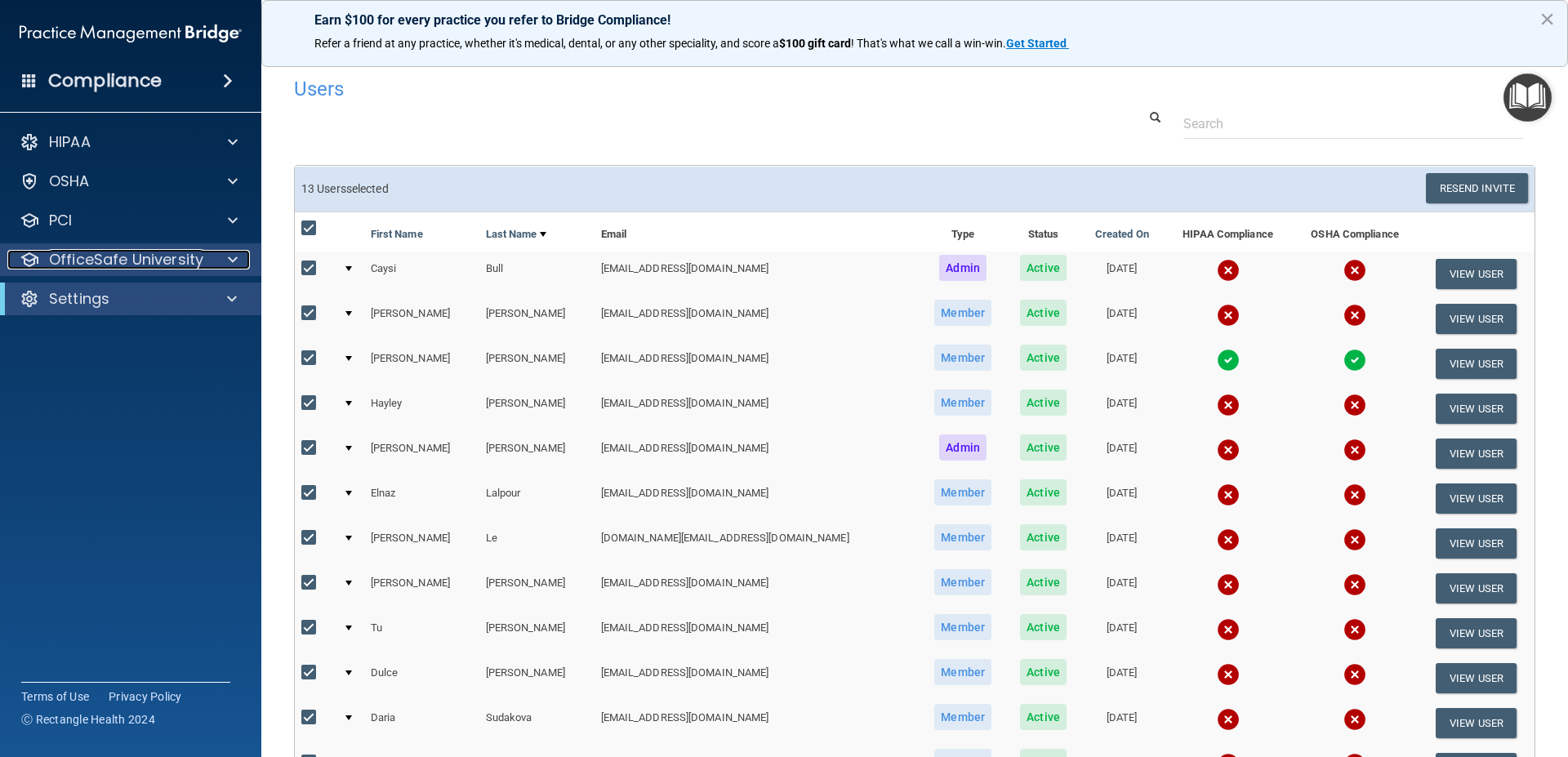
click at [49, 252] on p "OfficeSafe University" at bounding box center [126, 260] width 154 height 20
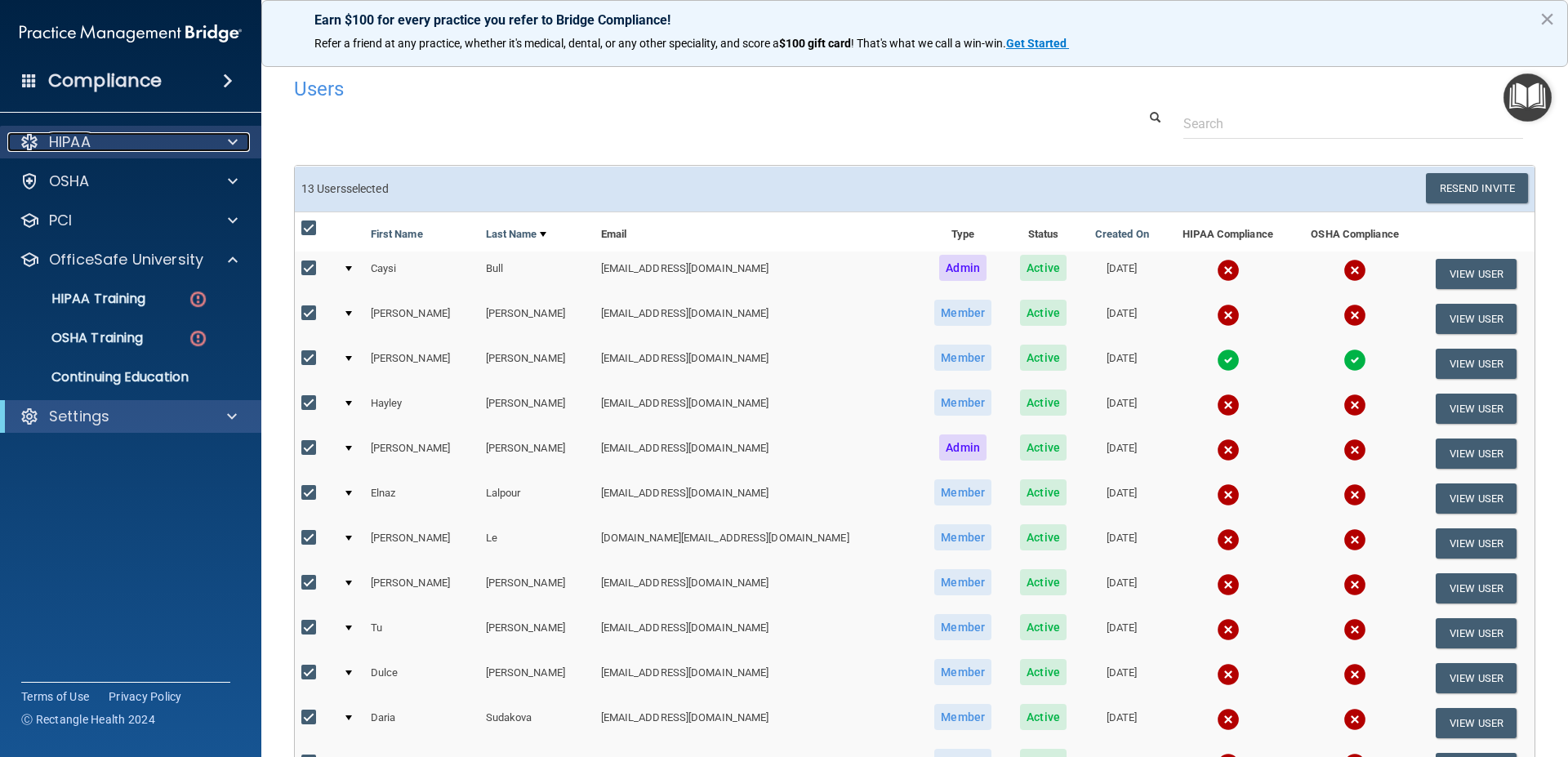
click at [232, 139] on span at bounding box center [233, 142] width 10 height 20
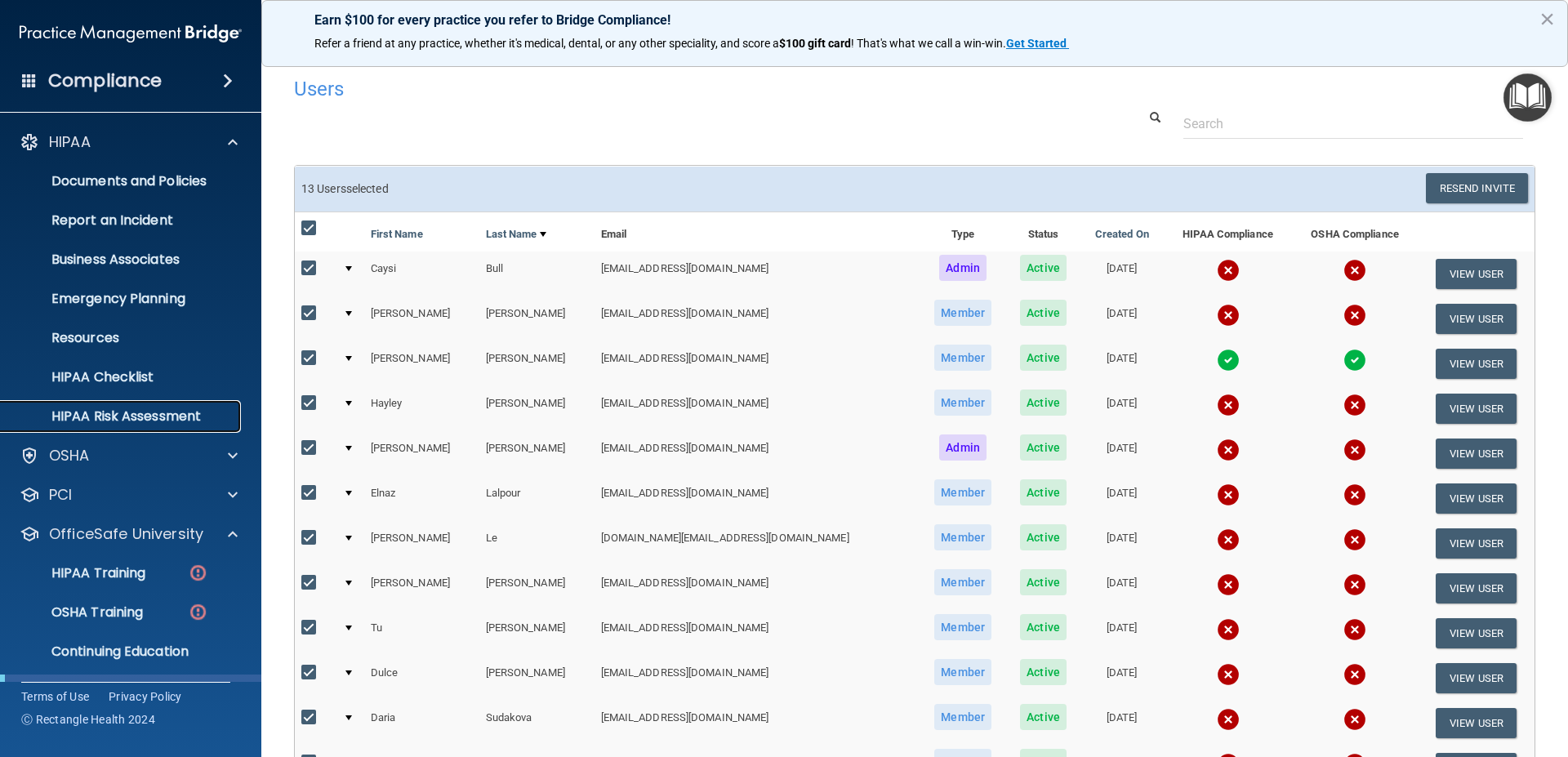
click at [126, 417] on p "HIPAA Risk Assessment" at bounding box center [122, 416] width 223 height 16
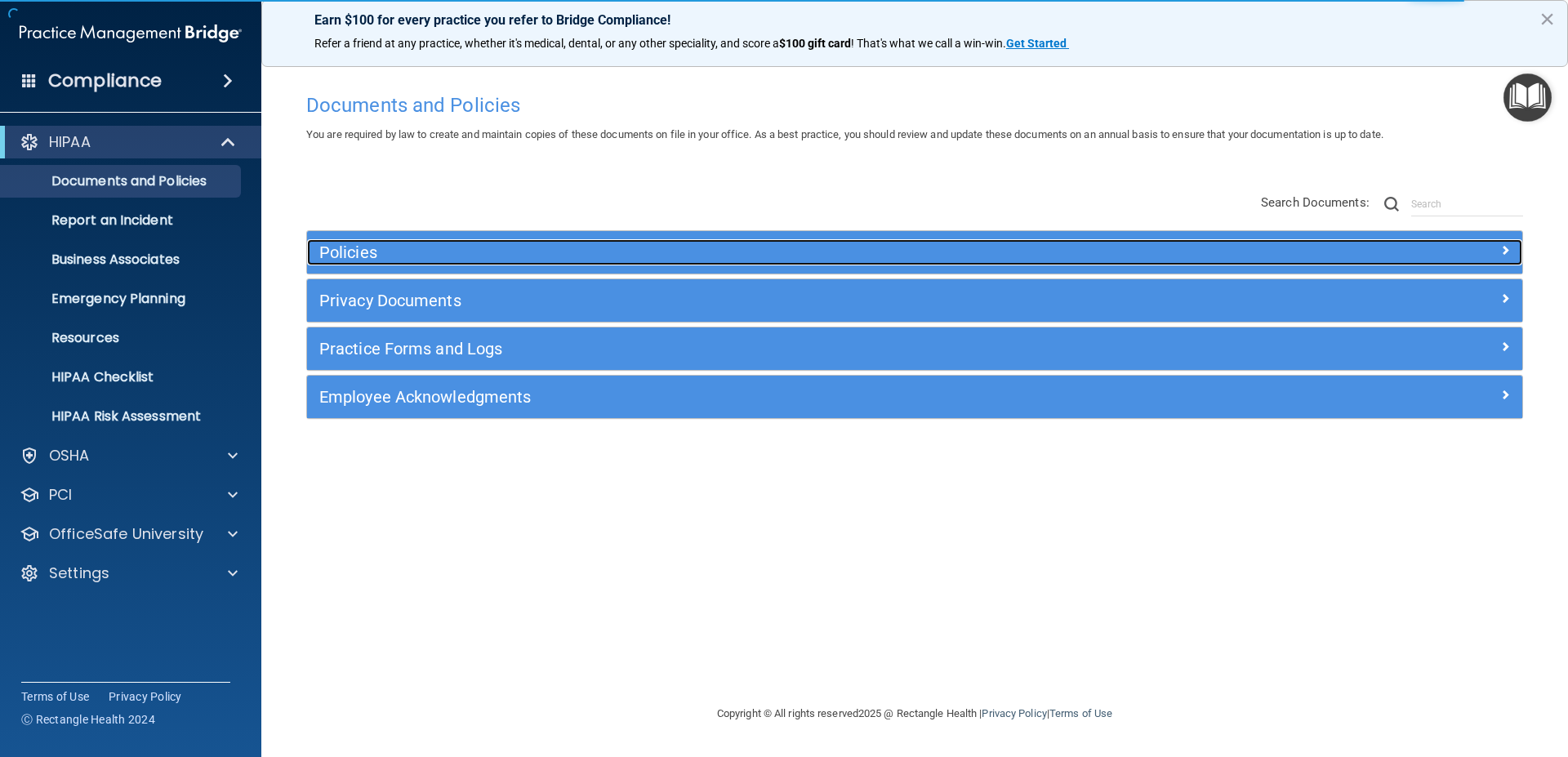
click at [367, 248] on h5 "Policies" at bounding box center [763, 252] width 887 height 18
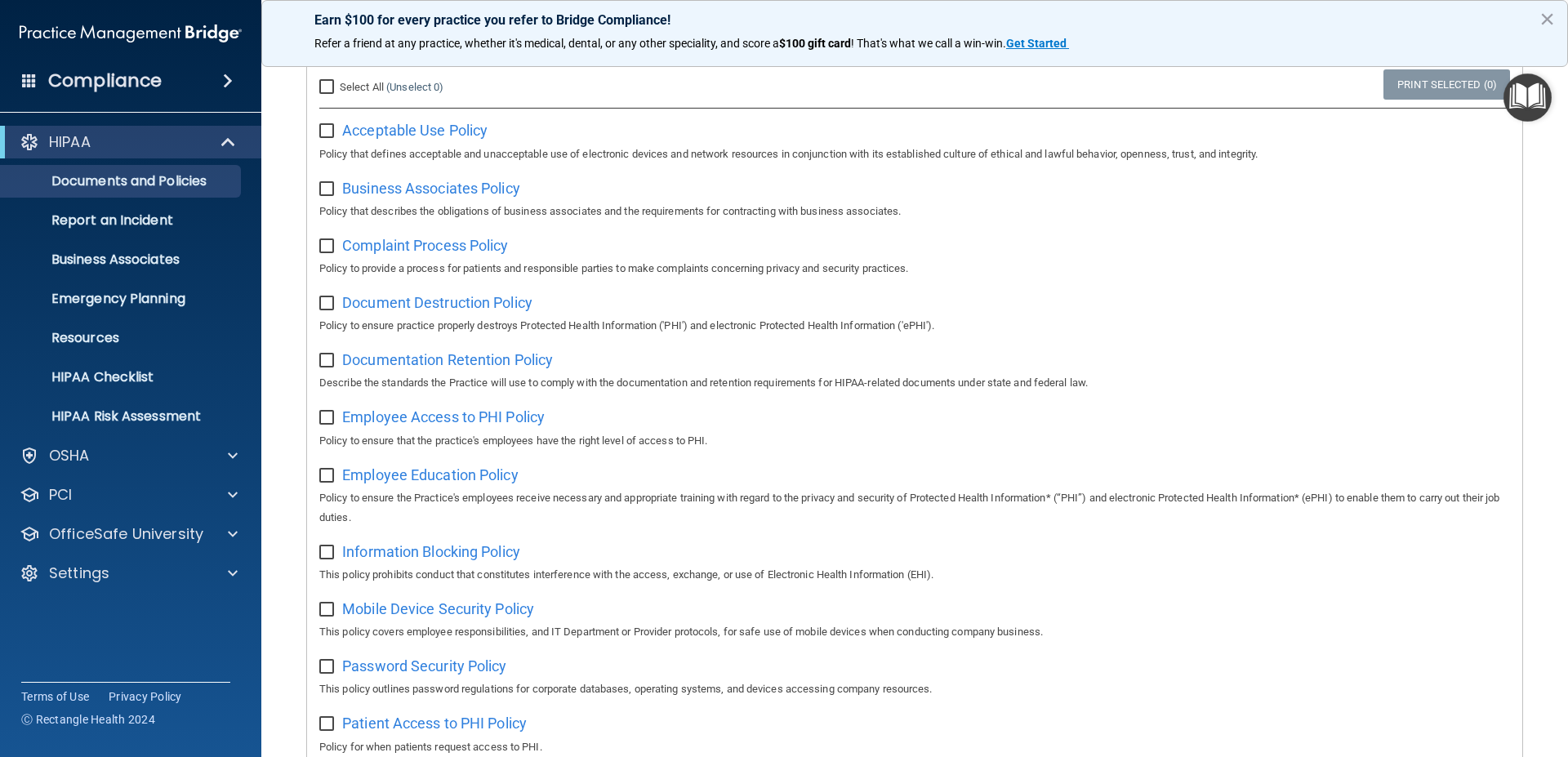
scroll to position [245, 0]
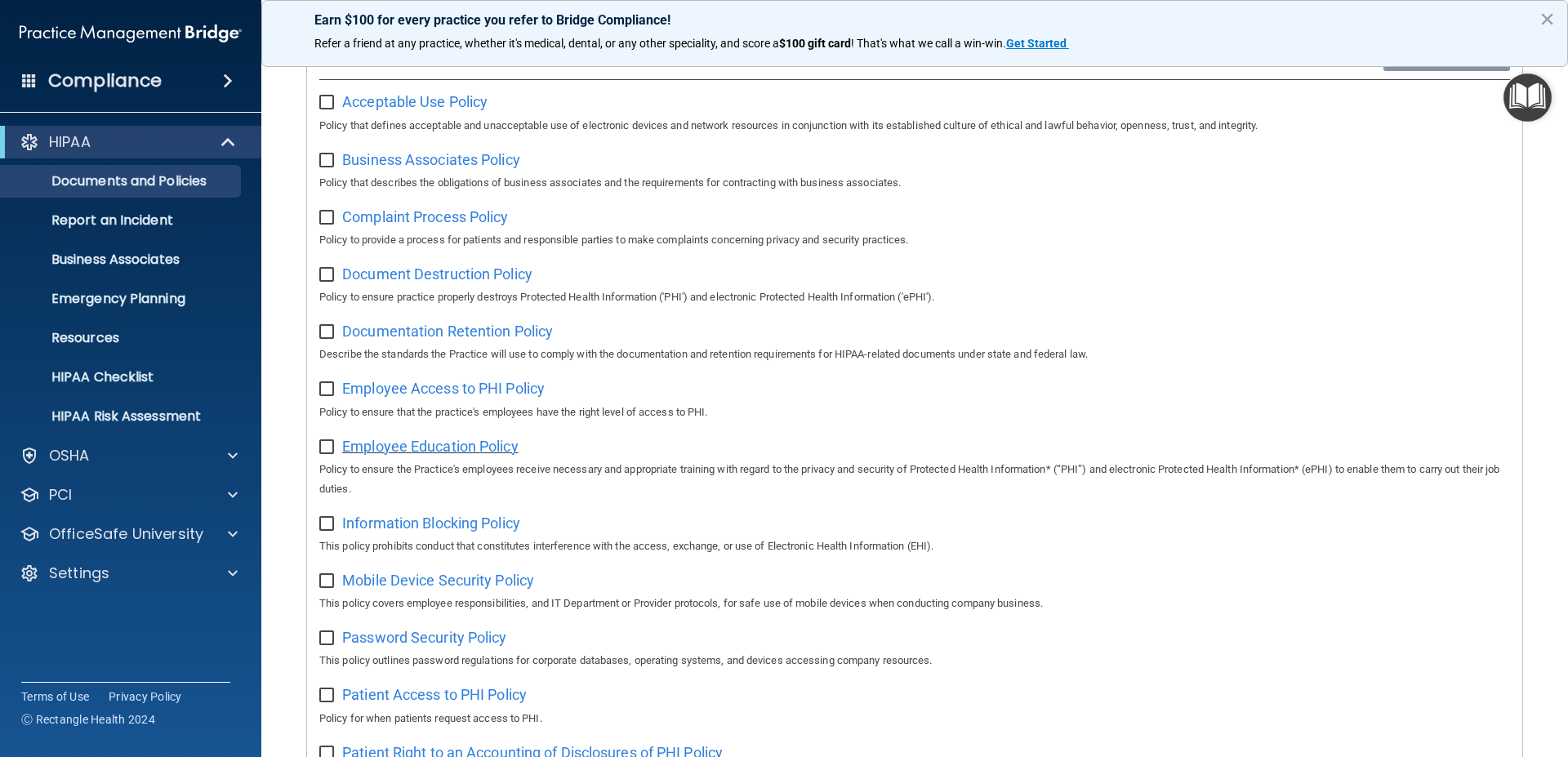
click at [435, 449] on span "Employee Education Policy" at bounding box center [431, 446] width 177 height 17
click at [224, 77] on span at bounding box center [227, 81] width 10 height 20
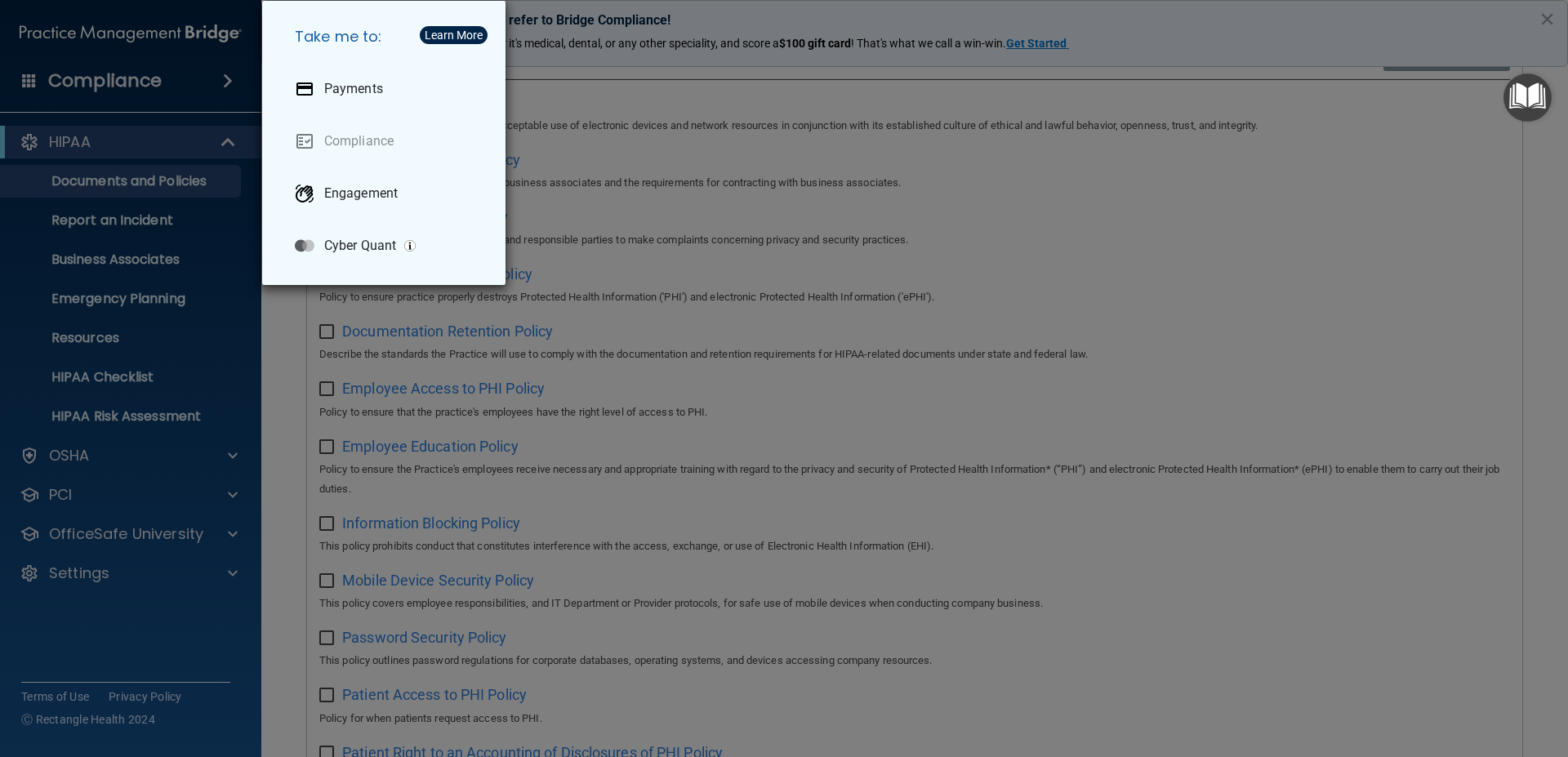
click at [224, 75] on div "Take me to: Payments Compliance Engagement Cyber Quant" at bounding box center [784, 378] width 1568 height 757
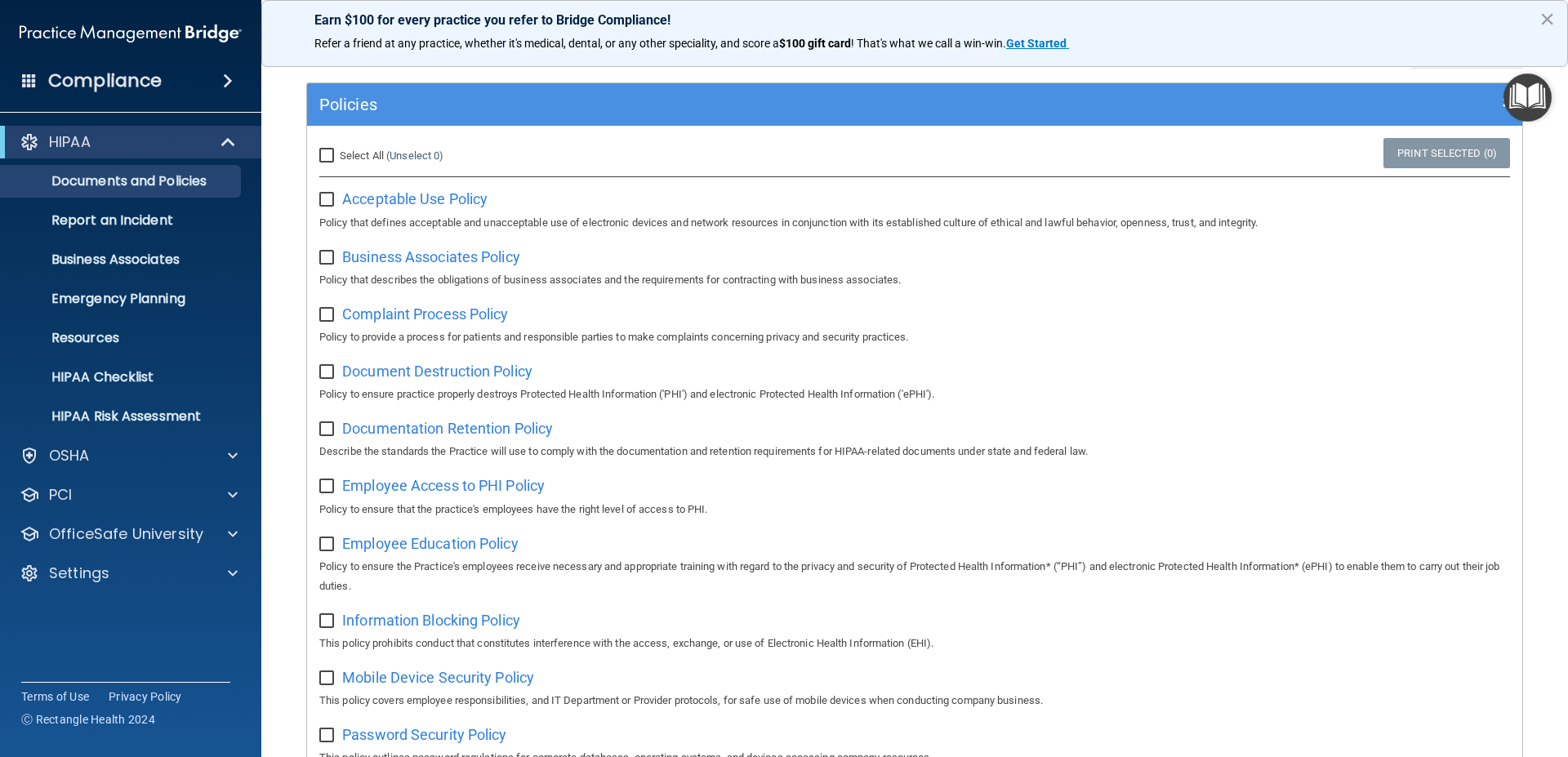
scroll to position [0, 0]
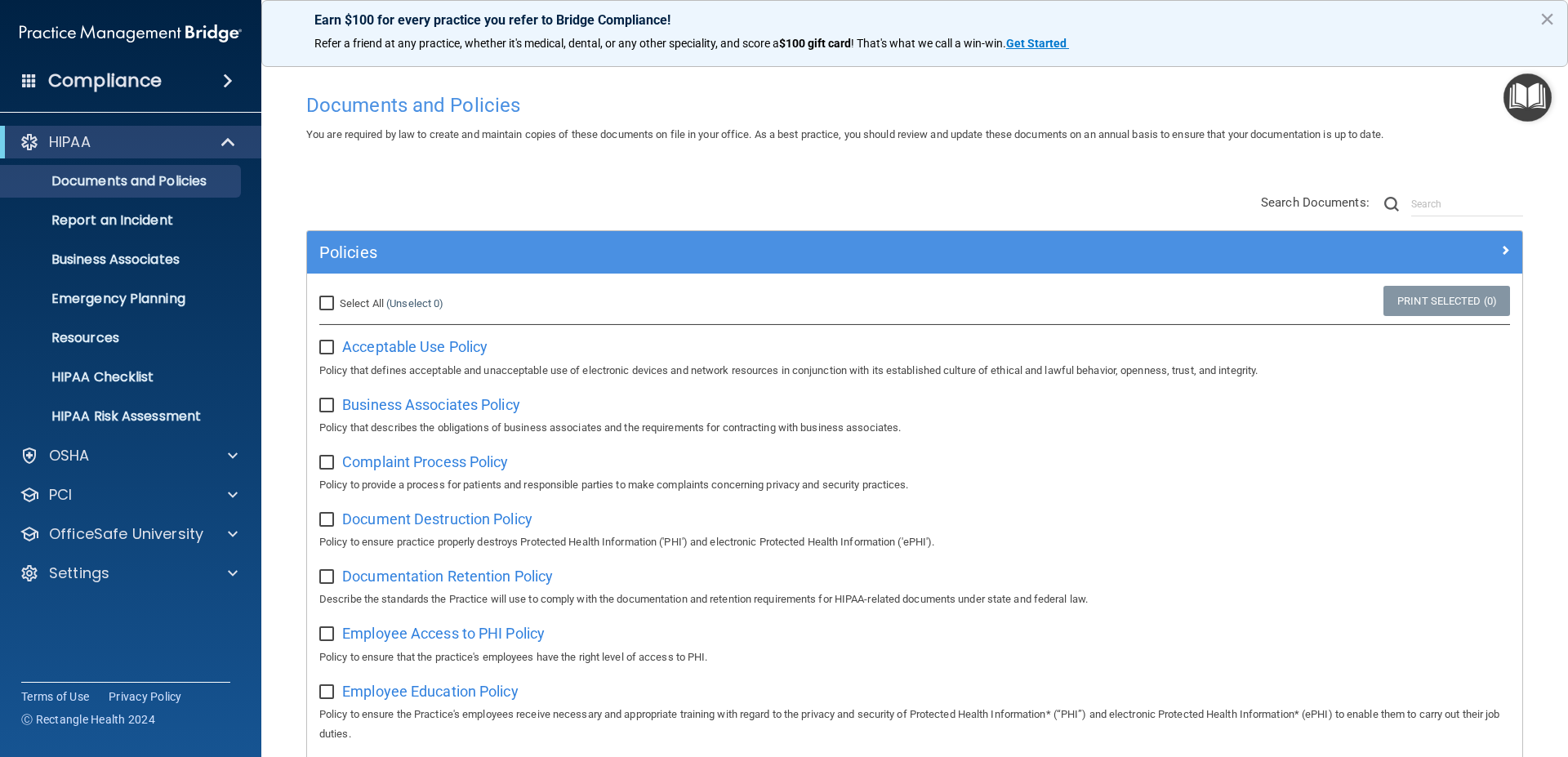
click at [29, 80] on span at bounding box center [29, 79] width 14 height 14
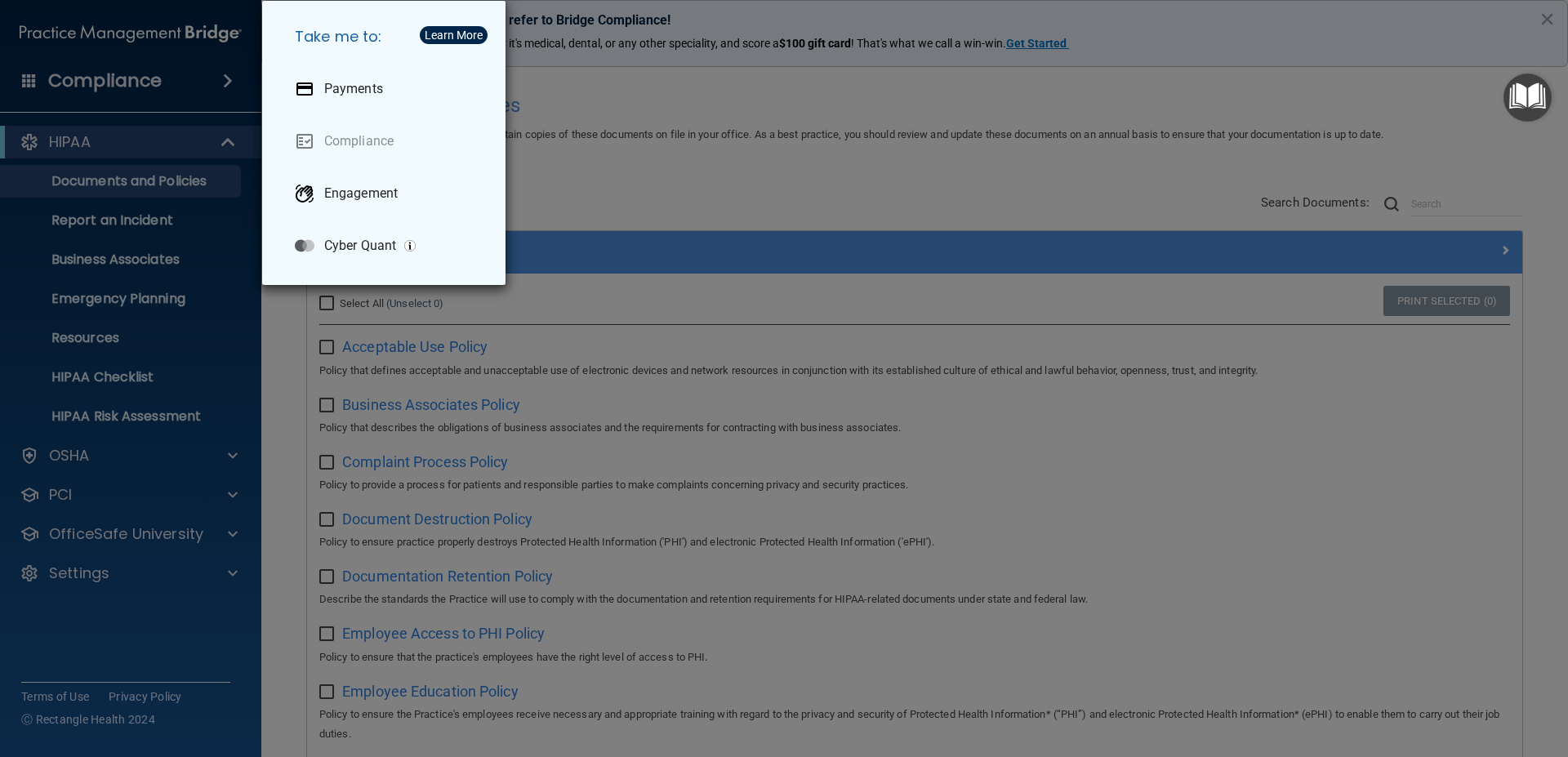
click at [29, 80] on div "Take me to: Payments Compliance Engagement Cyber Quant" at bounding box center [784, 378] width 1568 height 757
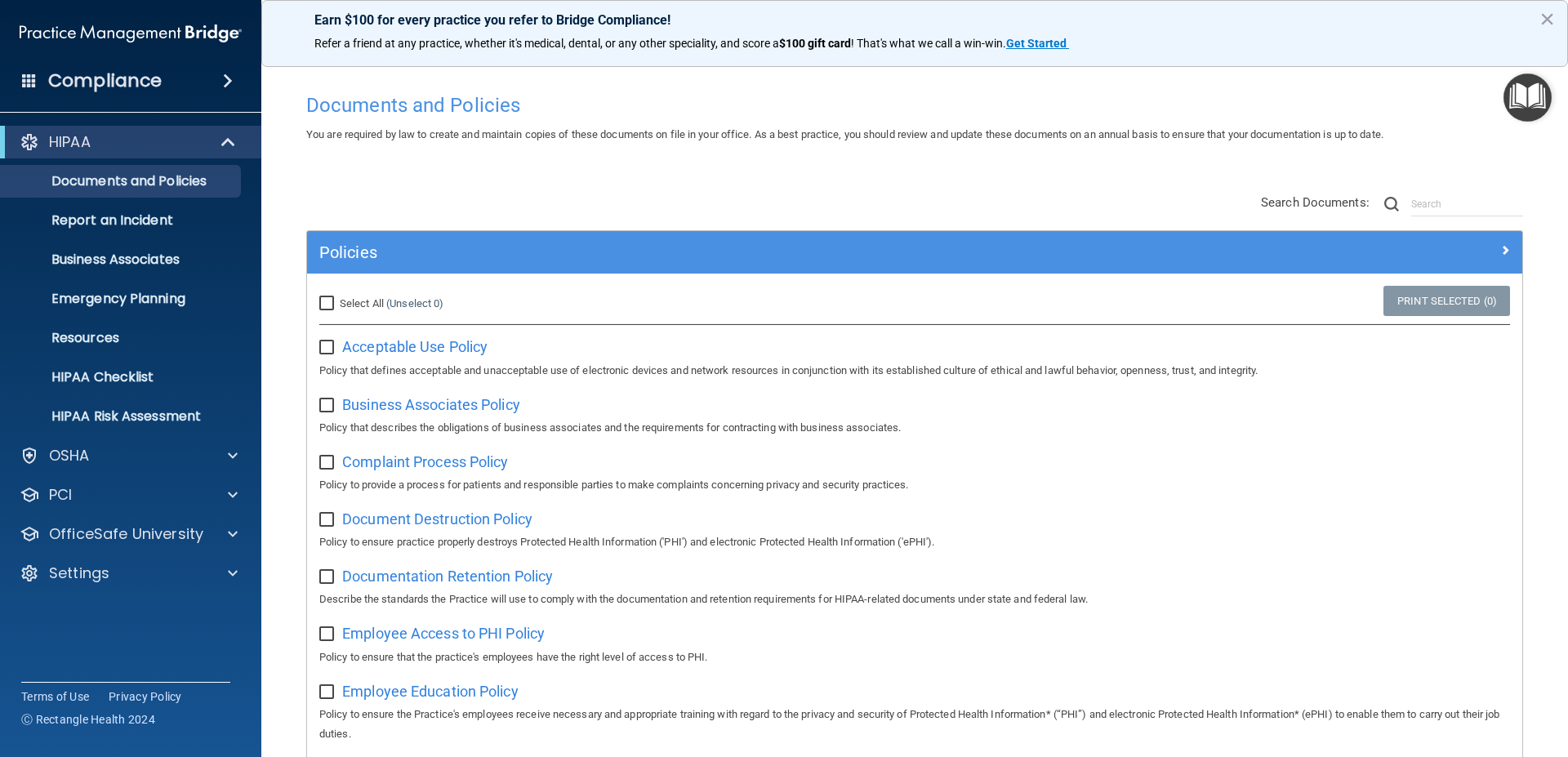
click at [1549, 16] on button "×" at bounding box center [1547, 18] width 15 height 26
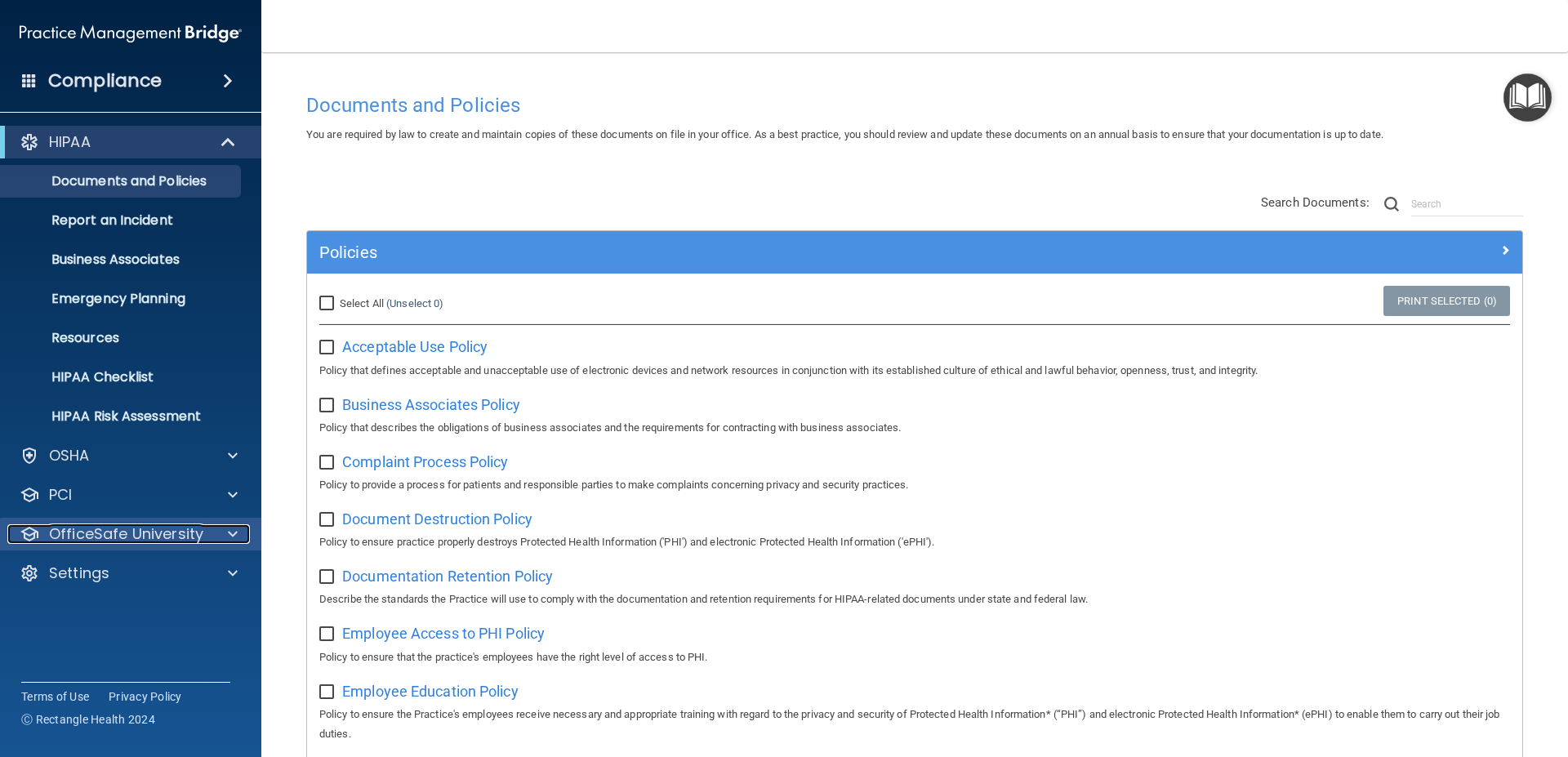
click at [235, 534] on span at bounding box center [233, 534] width 10 height 20
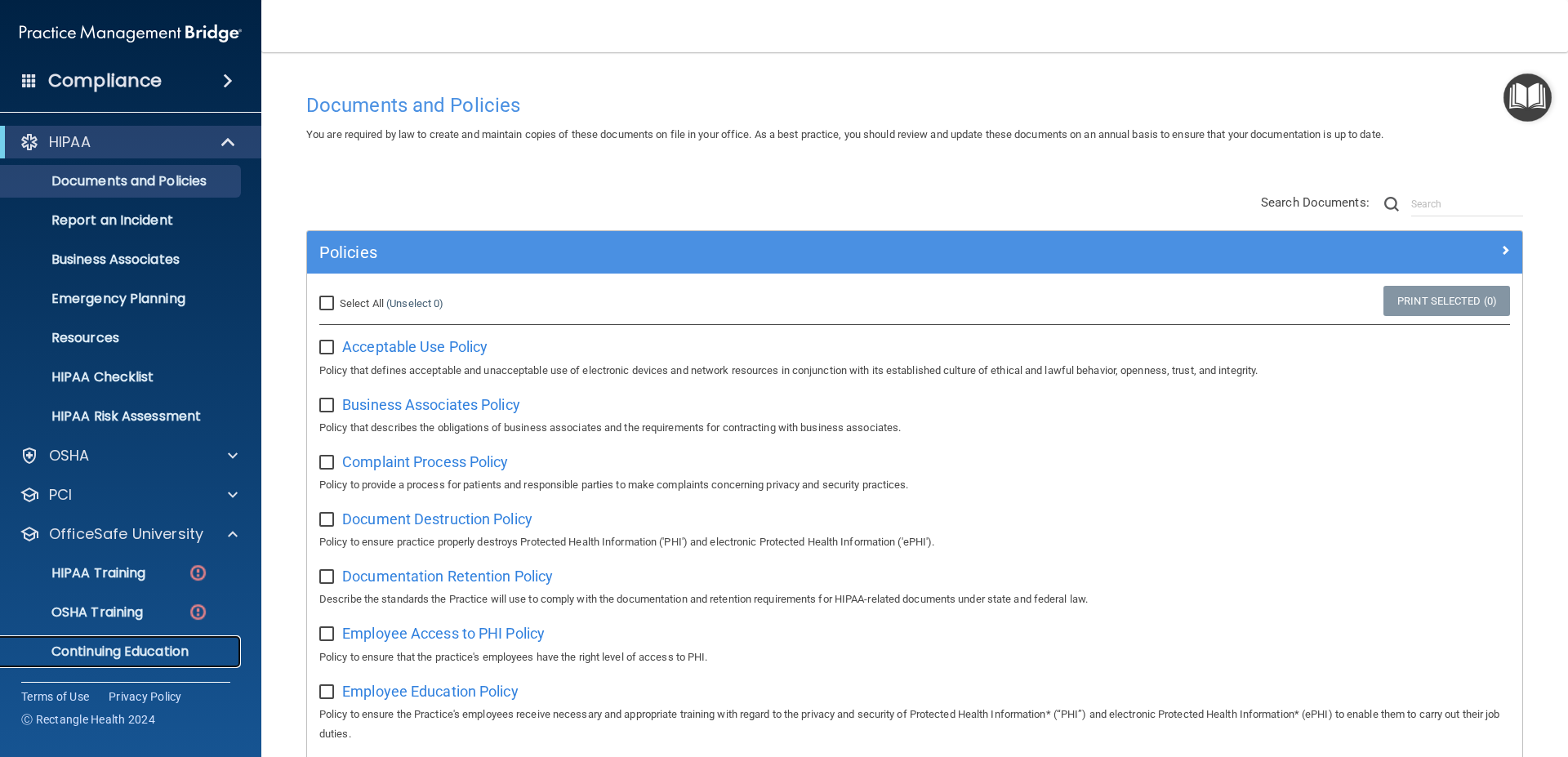
click at [124, 653] on p "Continuing Education" at bounding box center [122, 651] width 223 height 16
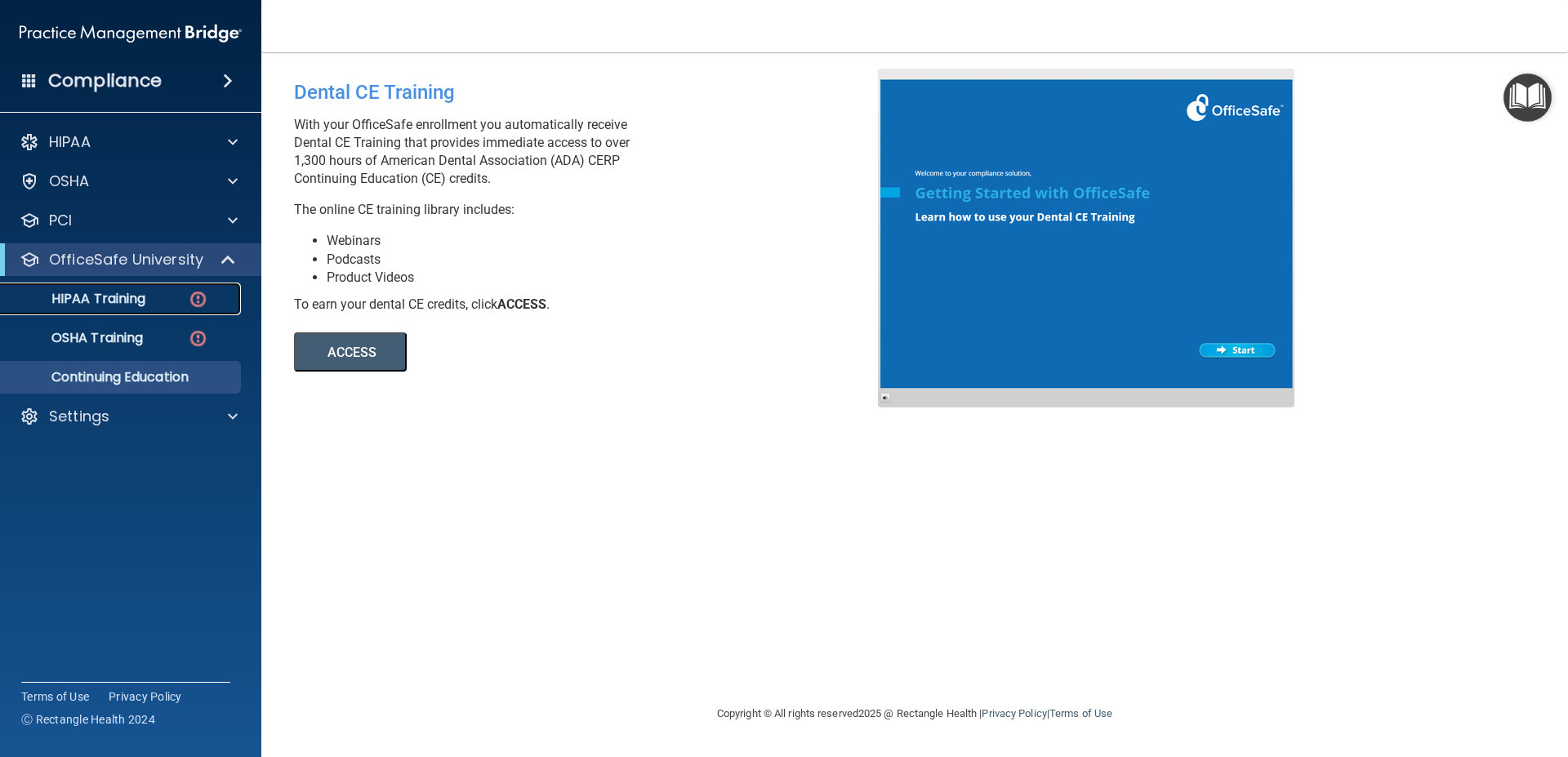
click at [95, 301] on p "HIPAA Training" at bounding box center [78, 299] width 135 height 16
